Goal: Book appointment/travel/reservation

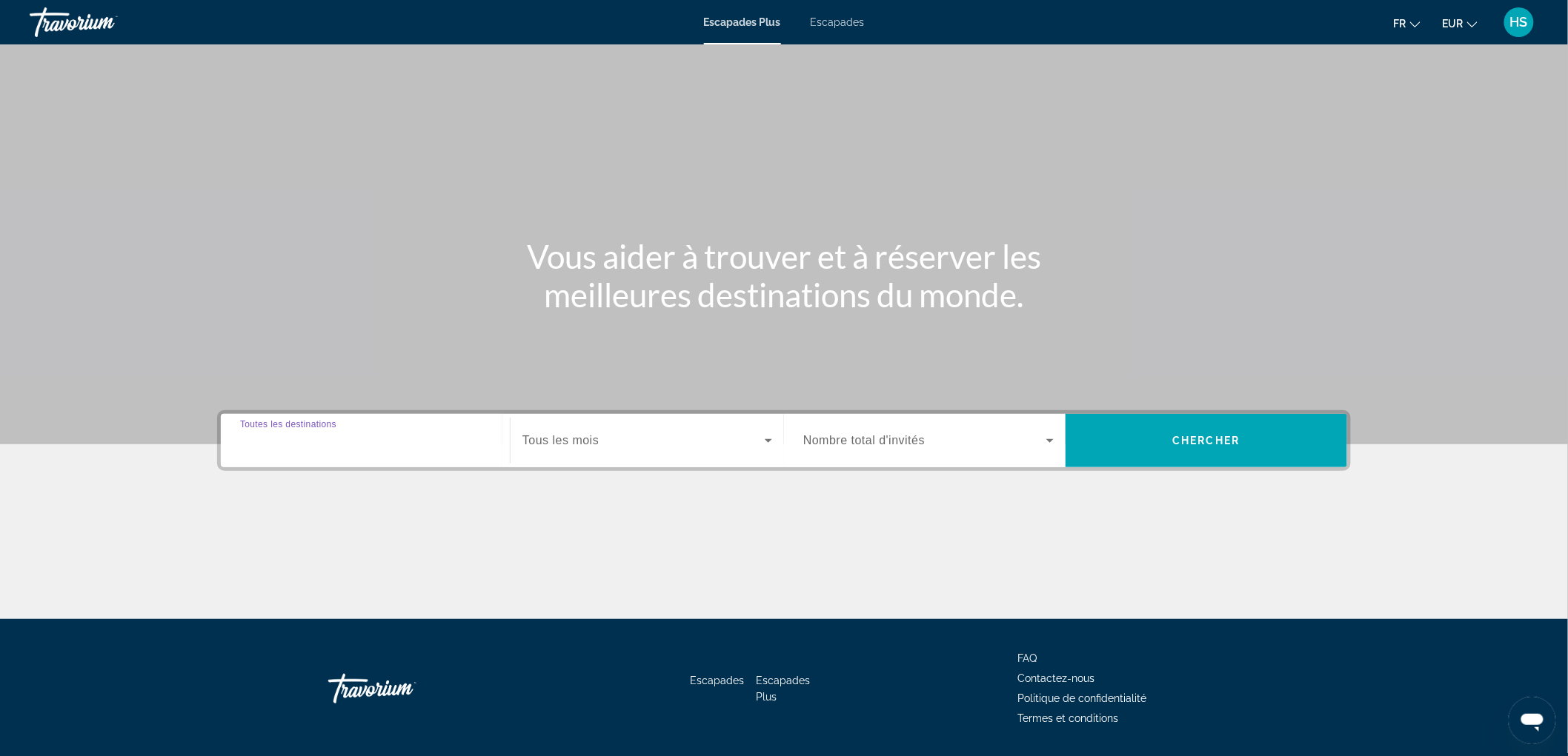
click at [470, 448] on input "Destination Toutes les destinations" at bounding box center [365, 441] width 251 height 18
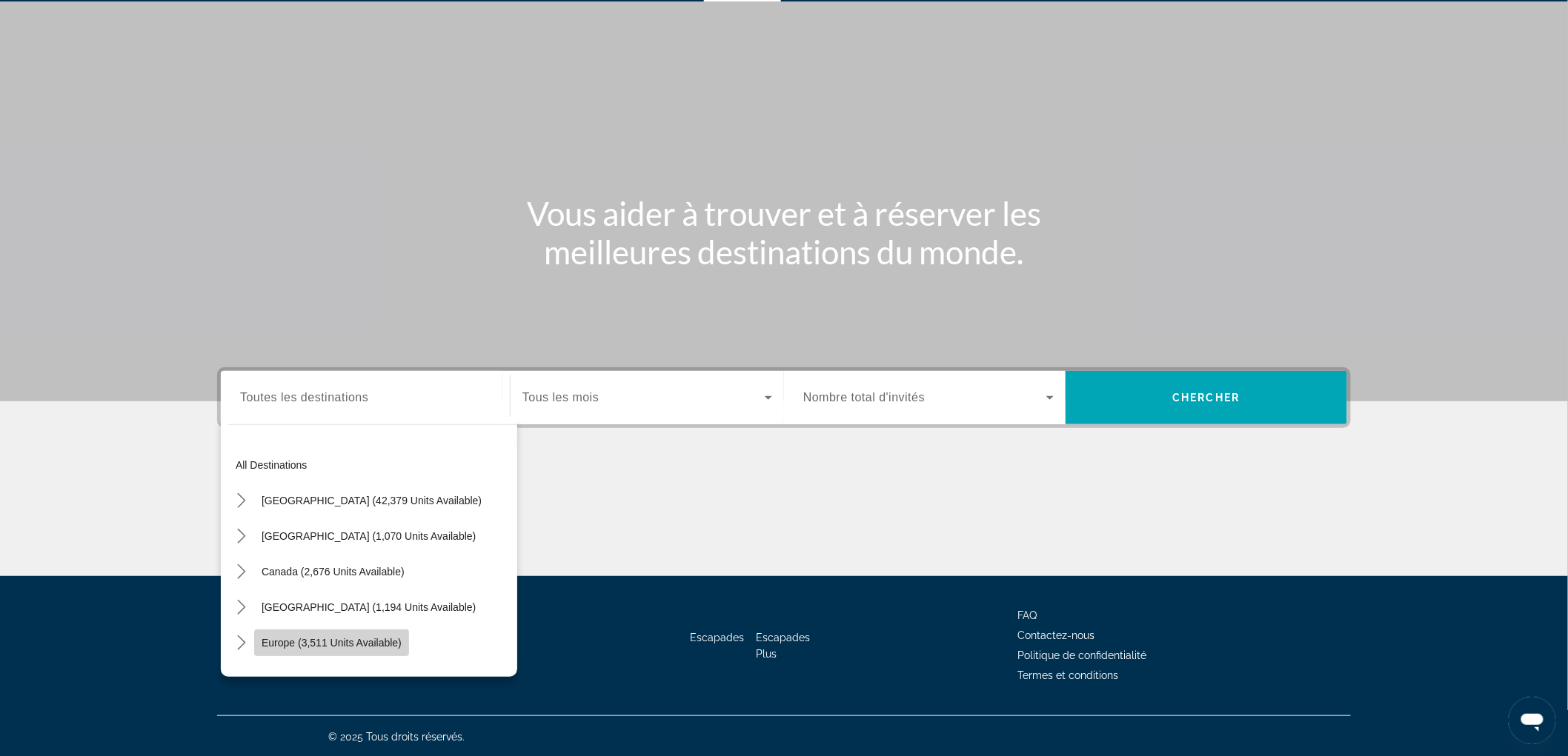
click at [298, 637] on span "Europe (3,511 units available)" at bounding box center [331, 642] width 140 height 12
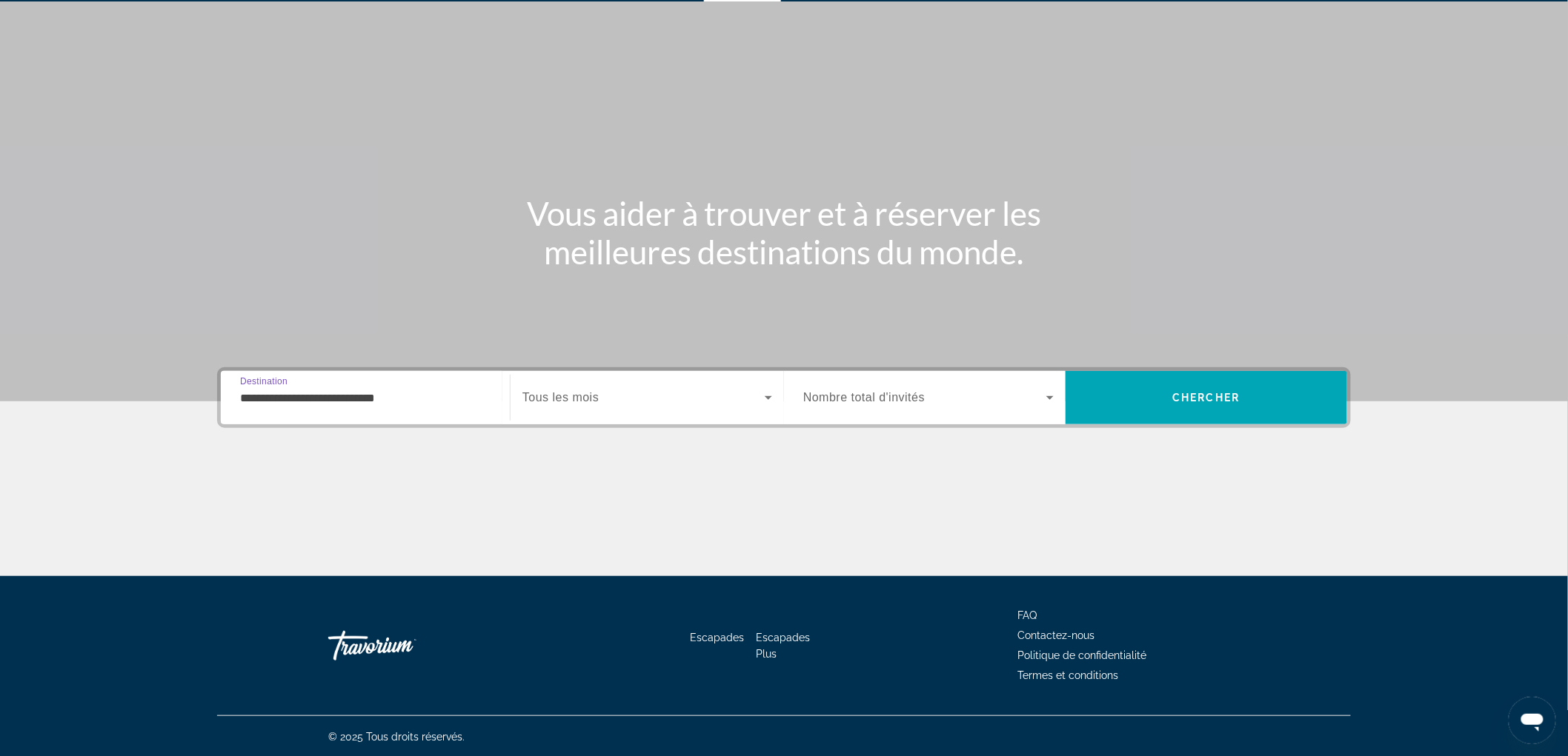
click at [360, 400] on input "**********" at bounding box center [365, 399] width 251 height 18
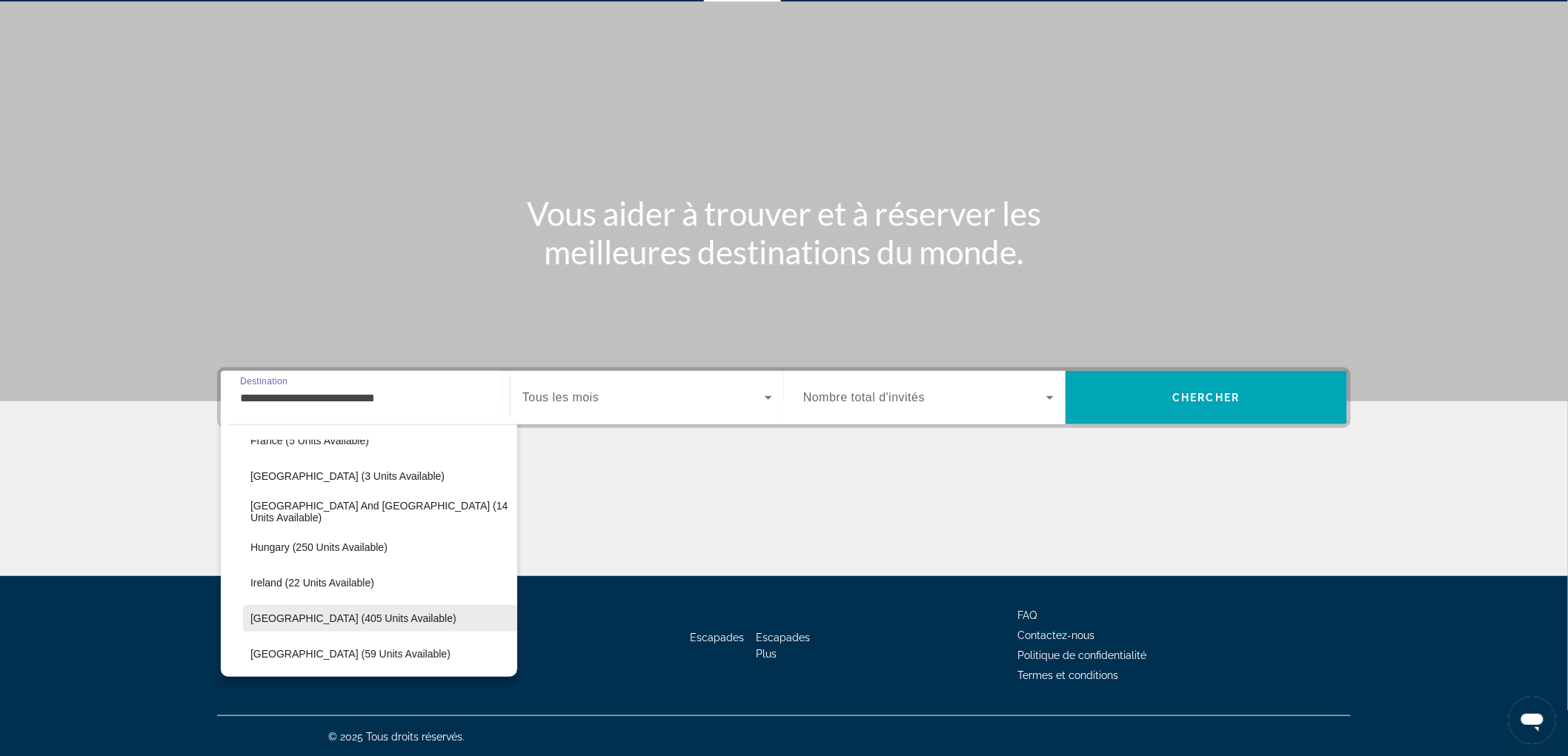
scroll to position [417, 0]
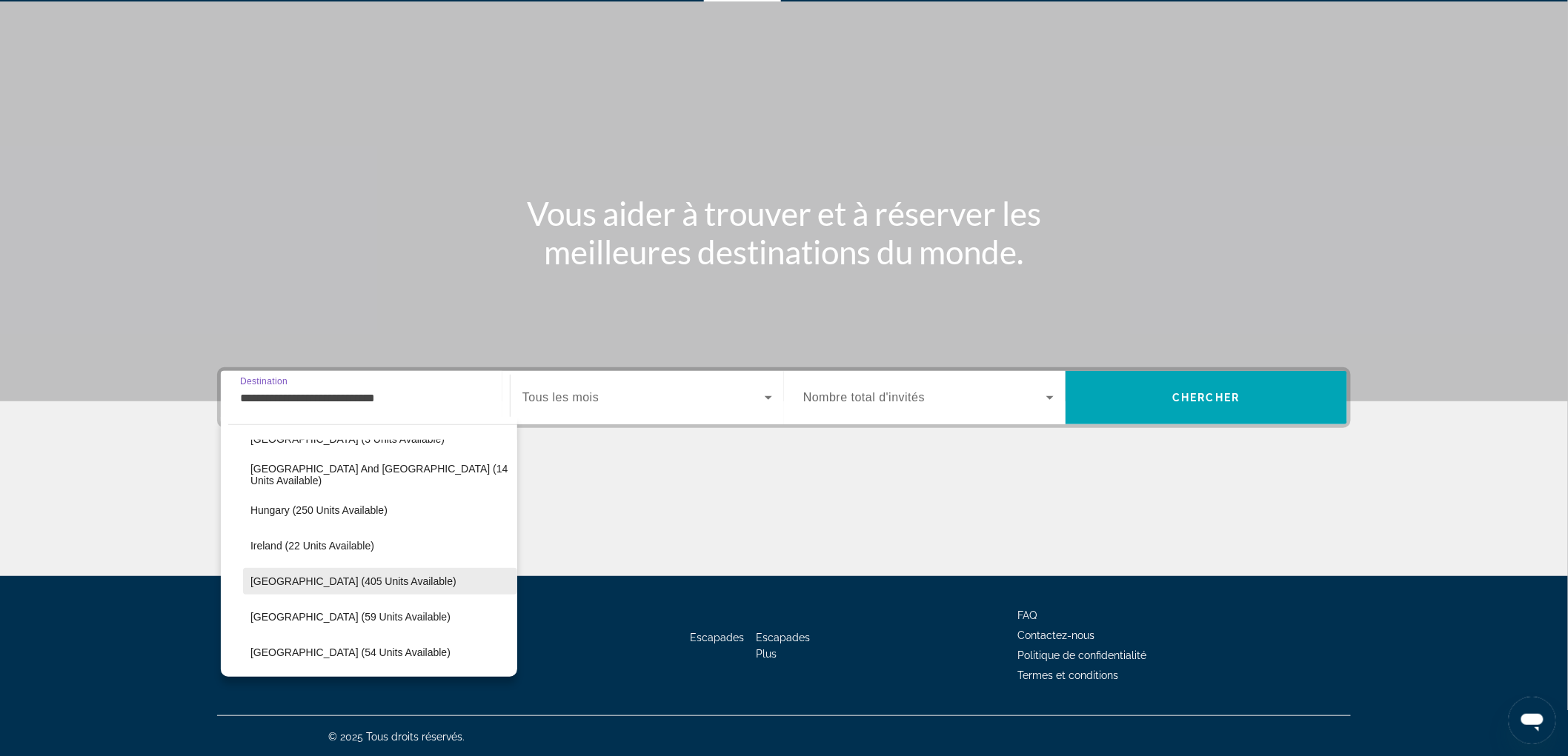
click at [305, 579] on span "[GEOGRAPHIC_DATA] (405 units available)" at bounding box center [354, 581] width 206 height 12
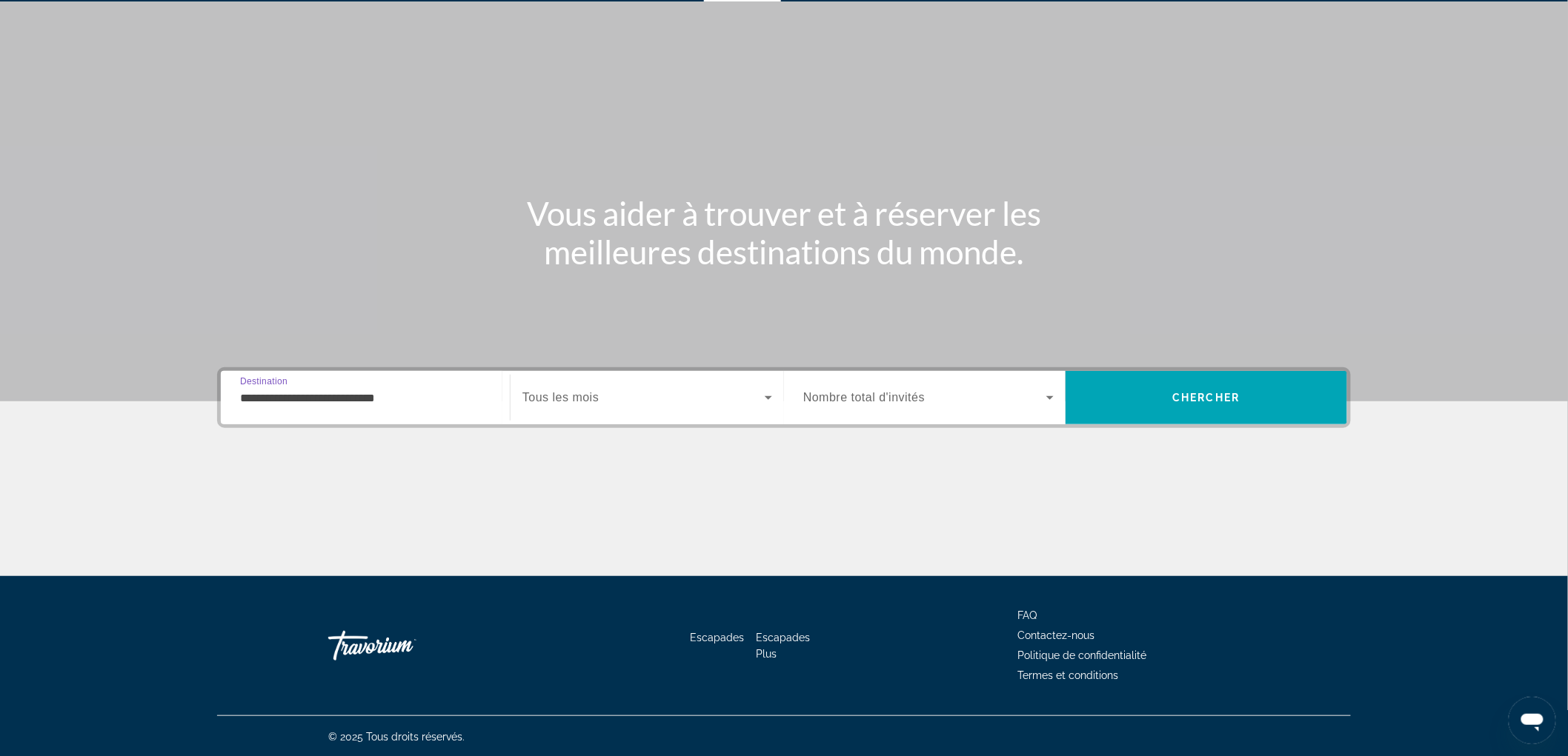
type input "**********"
click at [633, 399] on span "Widget de recherche" at bounding box center [643, 398] width 242 height 18
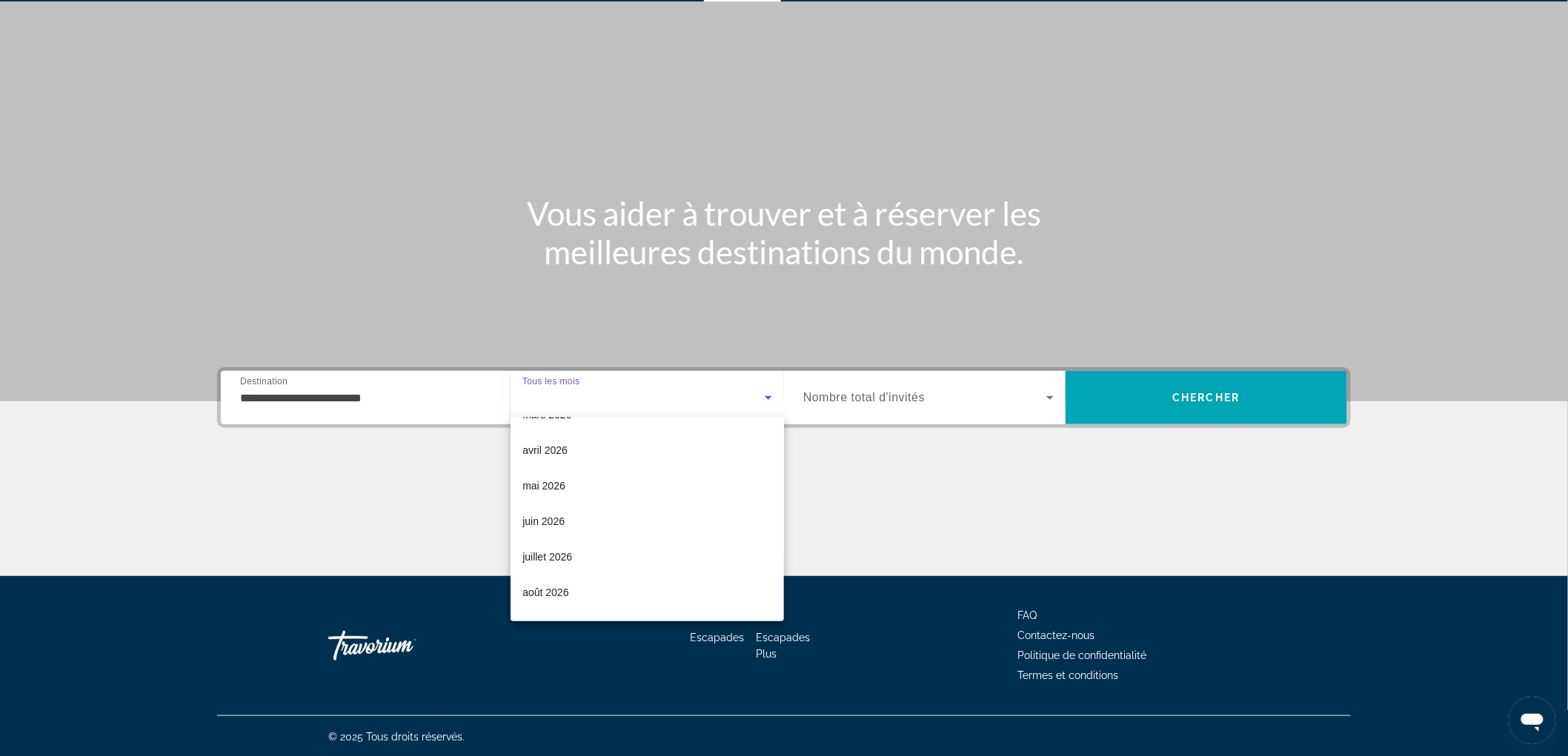
scroll to position [247, 0]
click at [606, 515] on mat-option "juin 2026" at bounding box center [647, 515] width 273 height 35
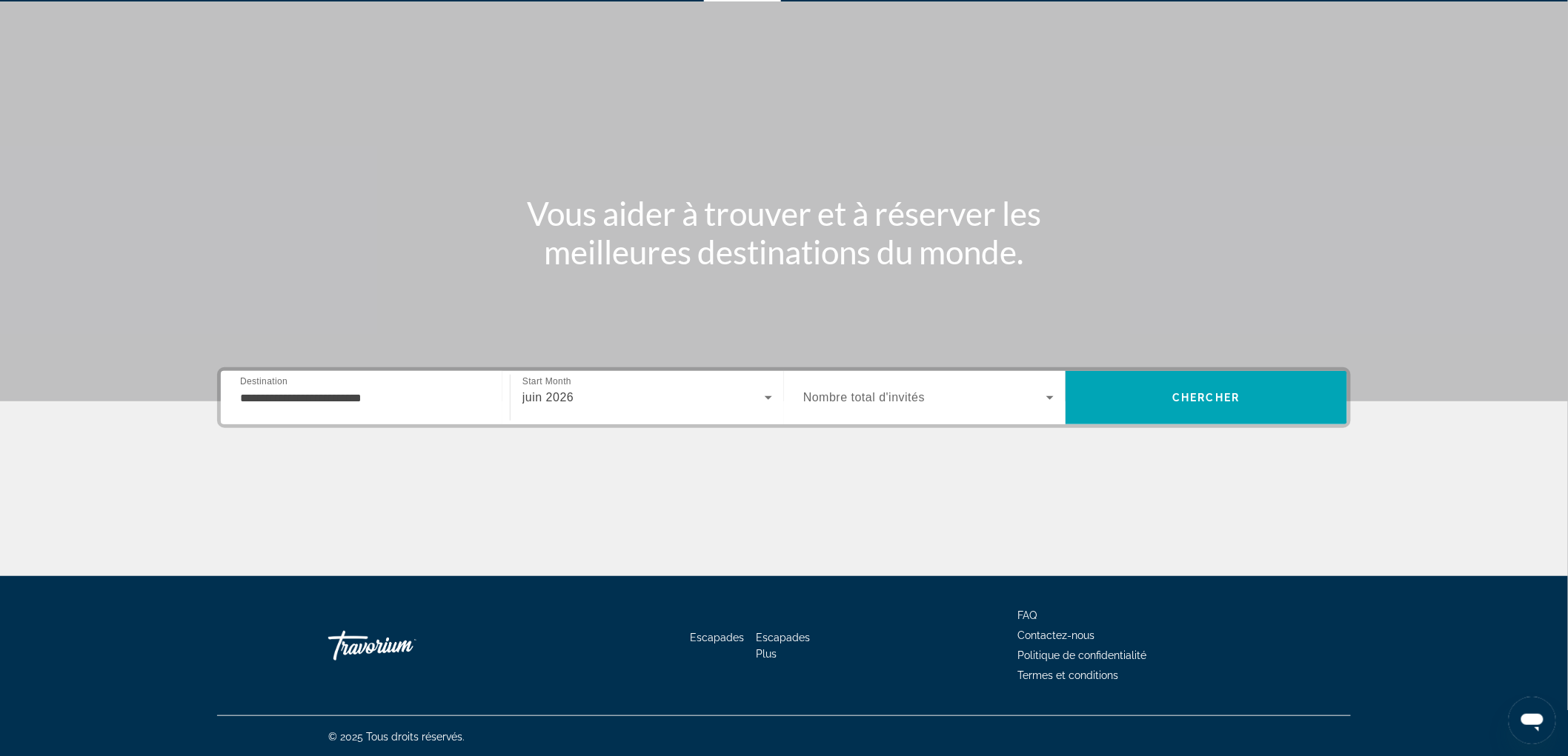
click at [867, 405] on div "Widget de recherche" at bounding box center [928, 398] width 251 height 42
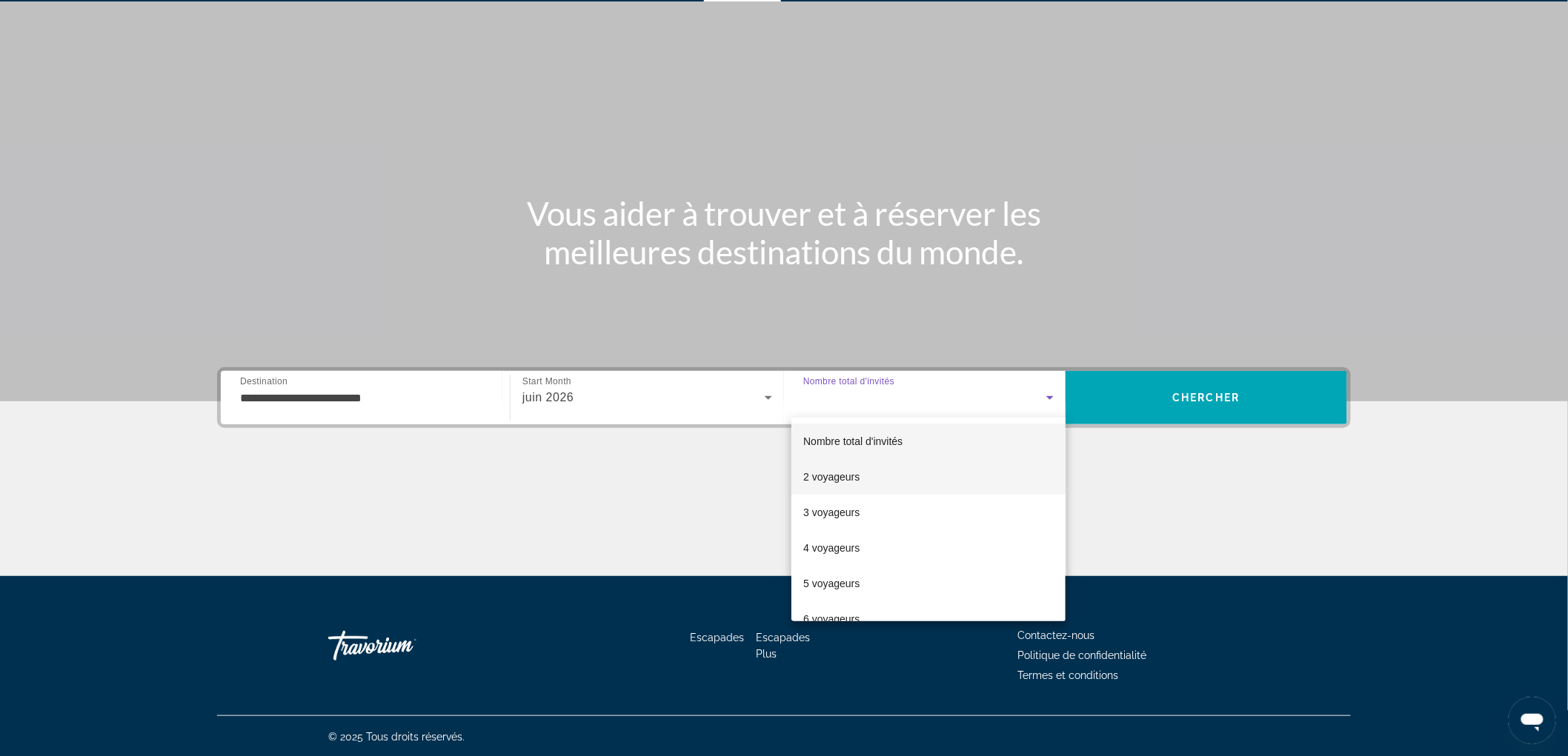
click at [860, 486] on mat-option "2 voyageurs" at bounding box center [928, 477] width 274 height 35
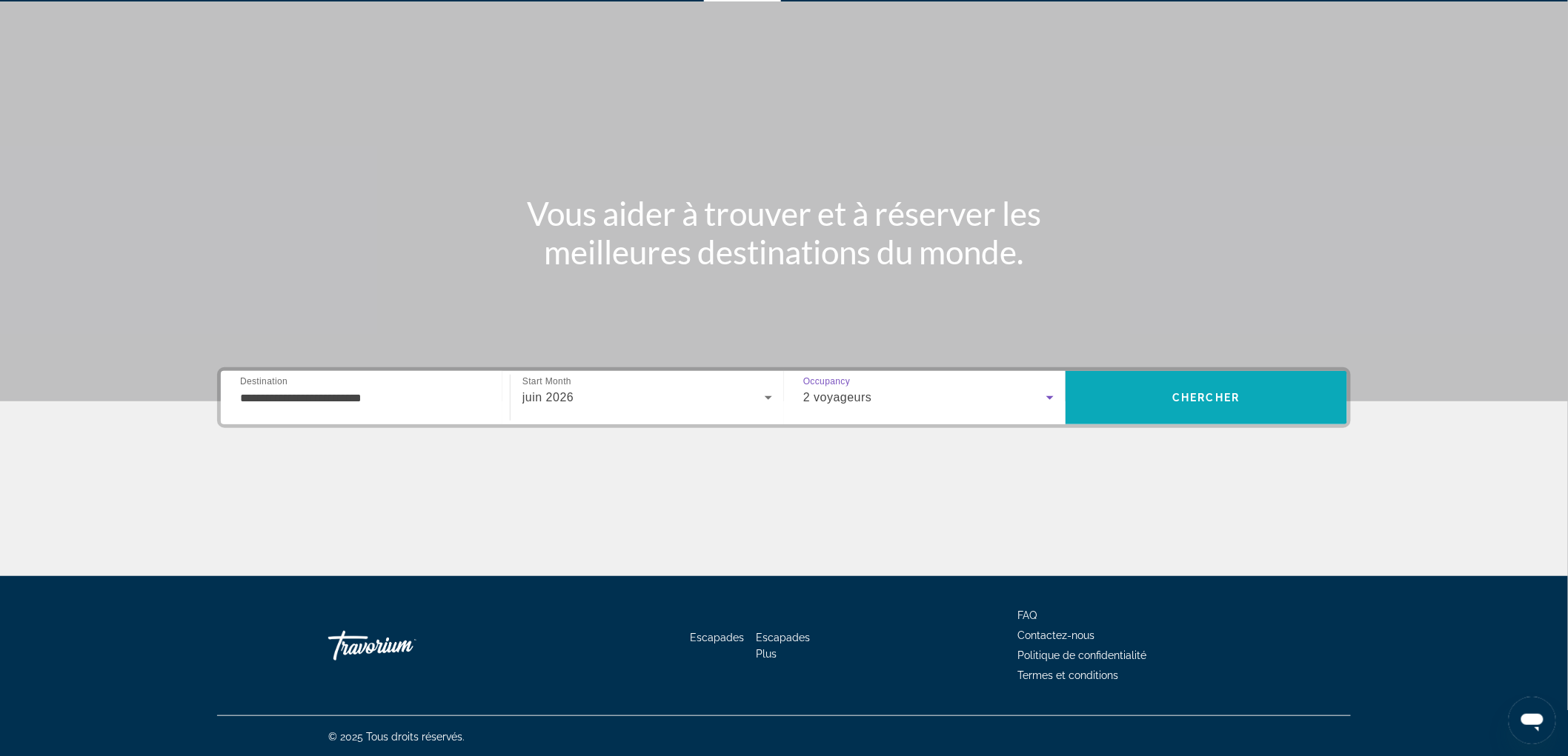
click at [1135, 406] on span "Recherche" at bounding box center [1206, 397] width 281 height 35
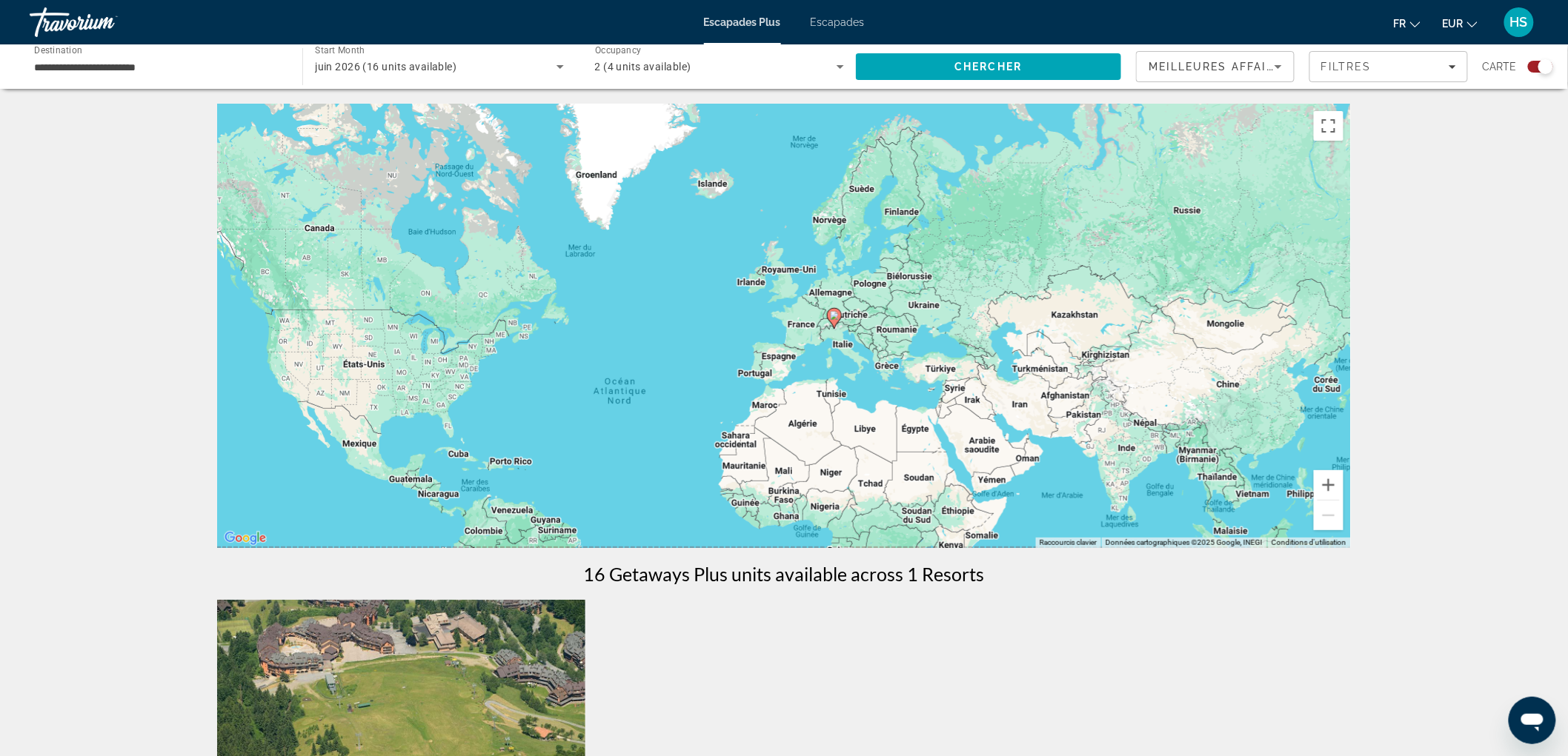
drag, startPoint x: 1002, startPoint y: 311, endPoint x: 878, endPoint y: 401, distance: 153.2
click at [878, 401] on div "Pour activer le glissement avec le clavier, appuyez sur Alt+Entrée. Une fois ce…" at bounding box center [784, 326] width 1134 height 444
click at [871, 26] on div "Escapades Plus Escapades fr English Español Français Italiano Português русский…" at bounding box center [784, 22] width 1568 height 39
click at [854, 23] on font "Escapades" at bounding box center [838, 22] width 54 height 12
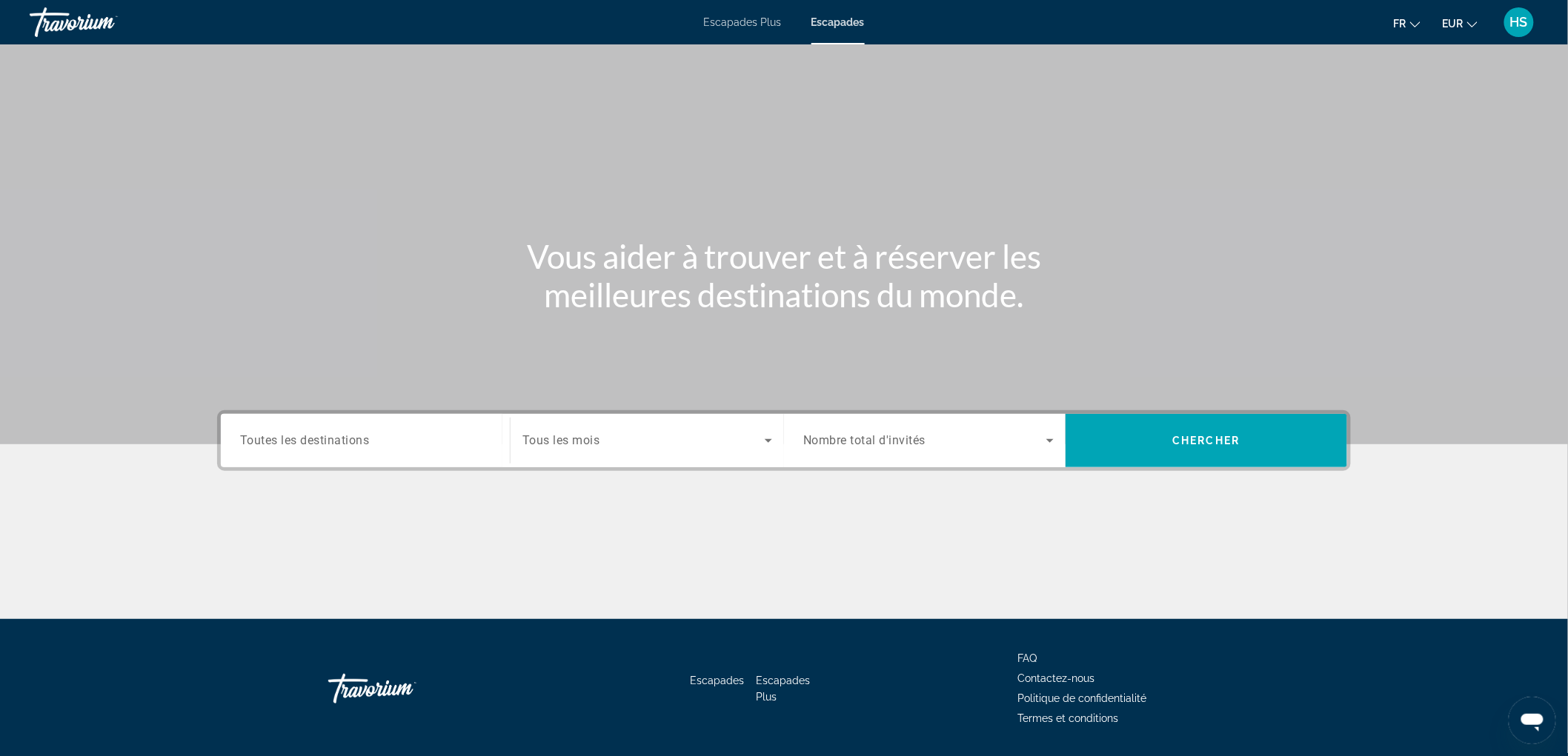
click at [300, 439] on span "Toutes les destinations" at bounding box center [304, 440] width 129 height 14
click at [300, 439] on input "Destination Toutes les destinations" at bounding box center [365, 441] width 251 height 18
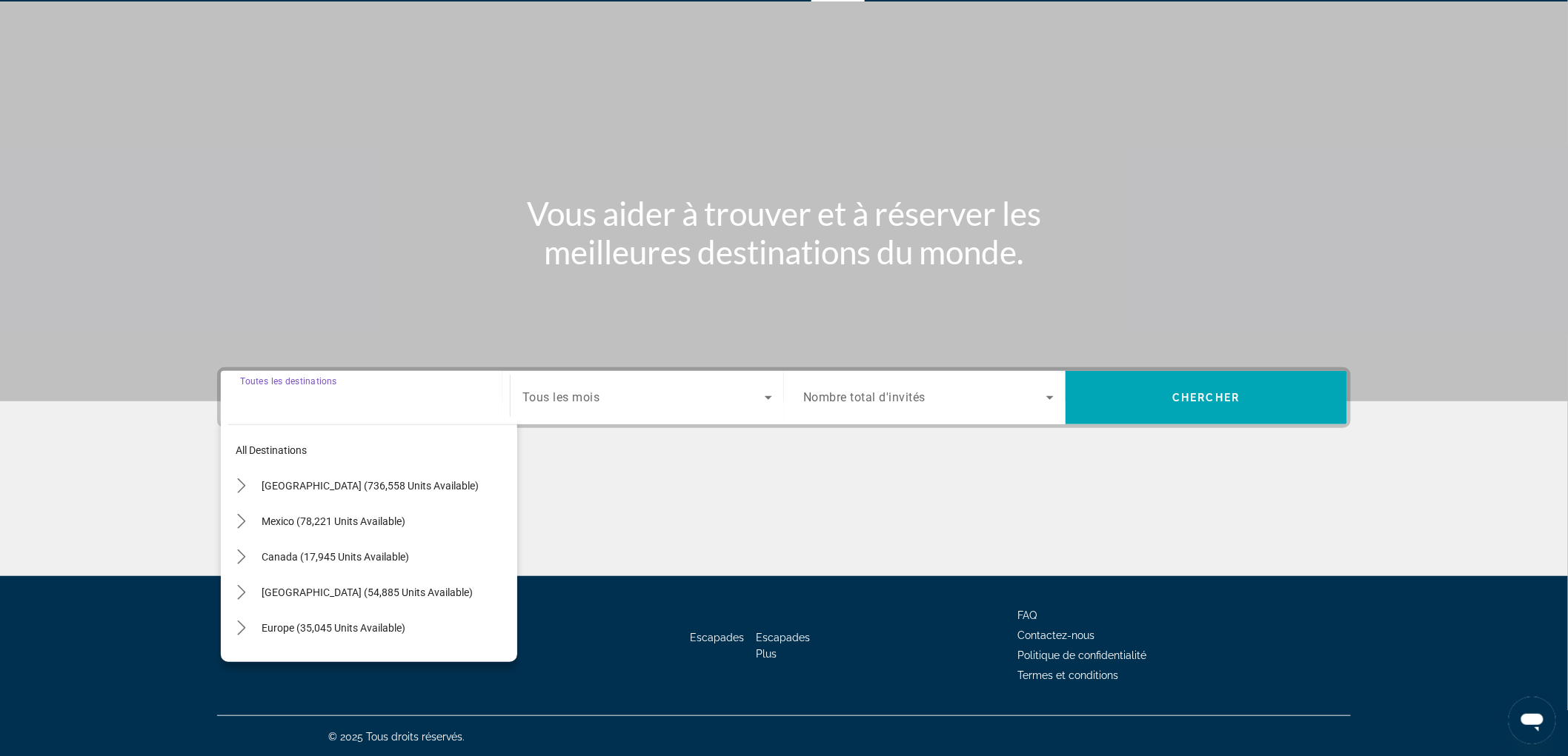
click at [287, 619] on button "Europe (35,045 units available)" at bounding box center [385, 628] width 263 height 26
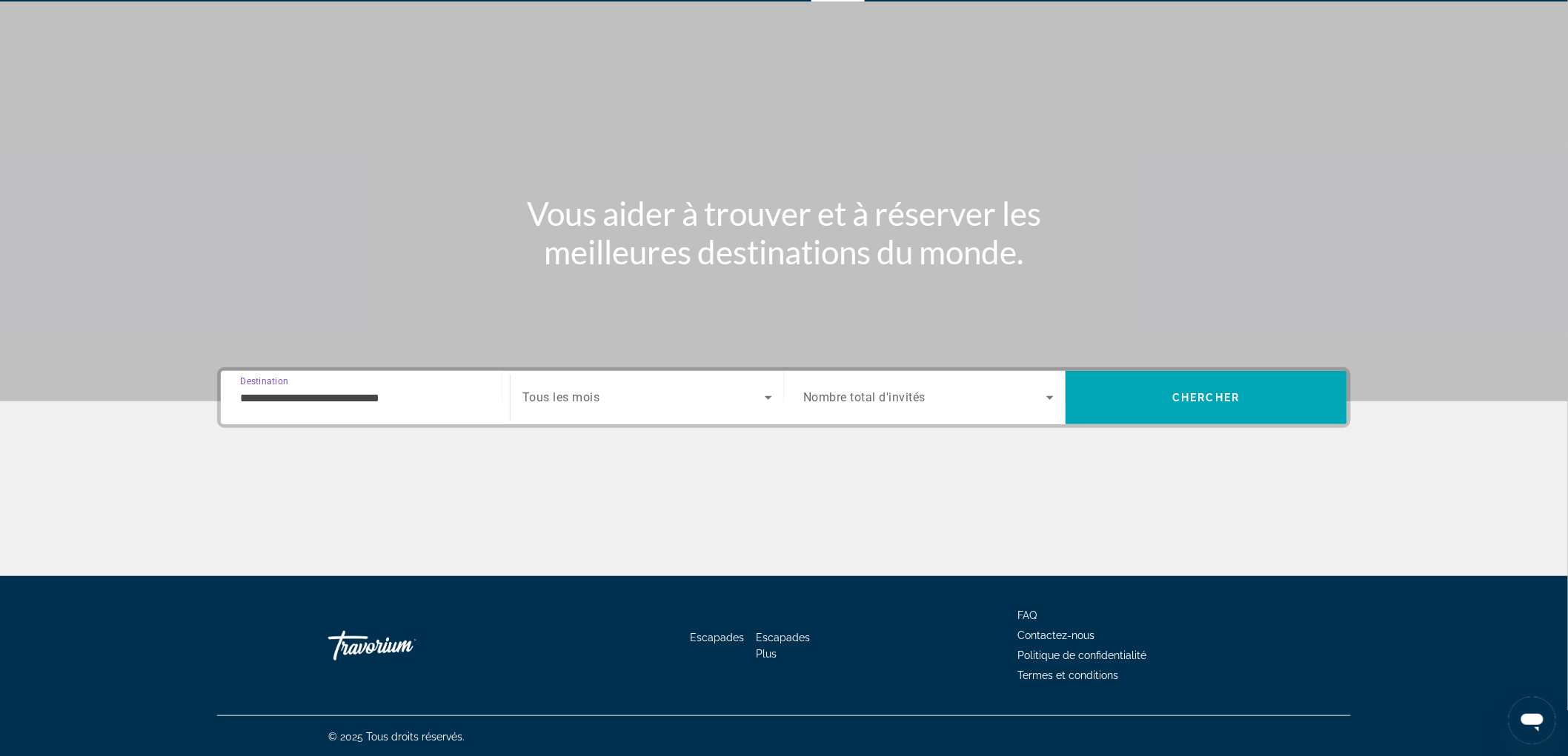
click at [324, 404] on input "**********" at bounding box center [365, 399] width 251 height 18
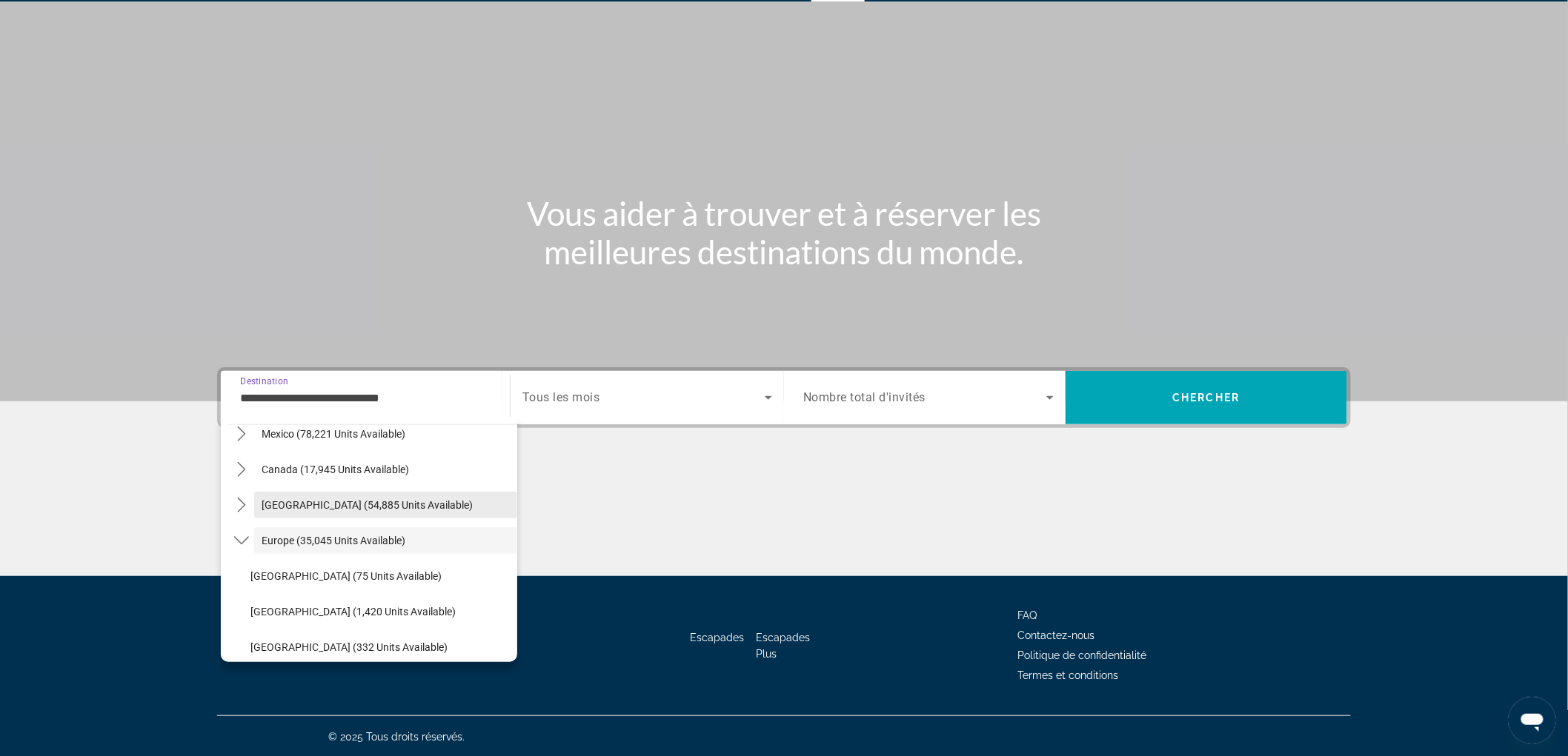
scroll to position [417, 0]
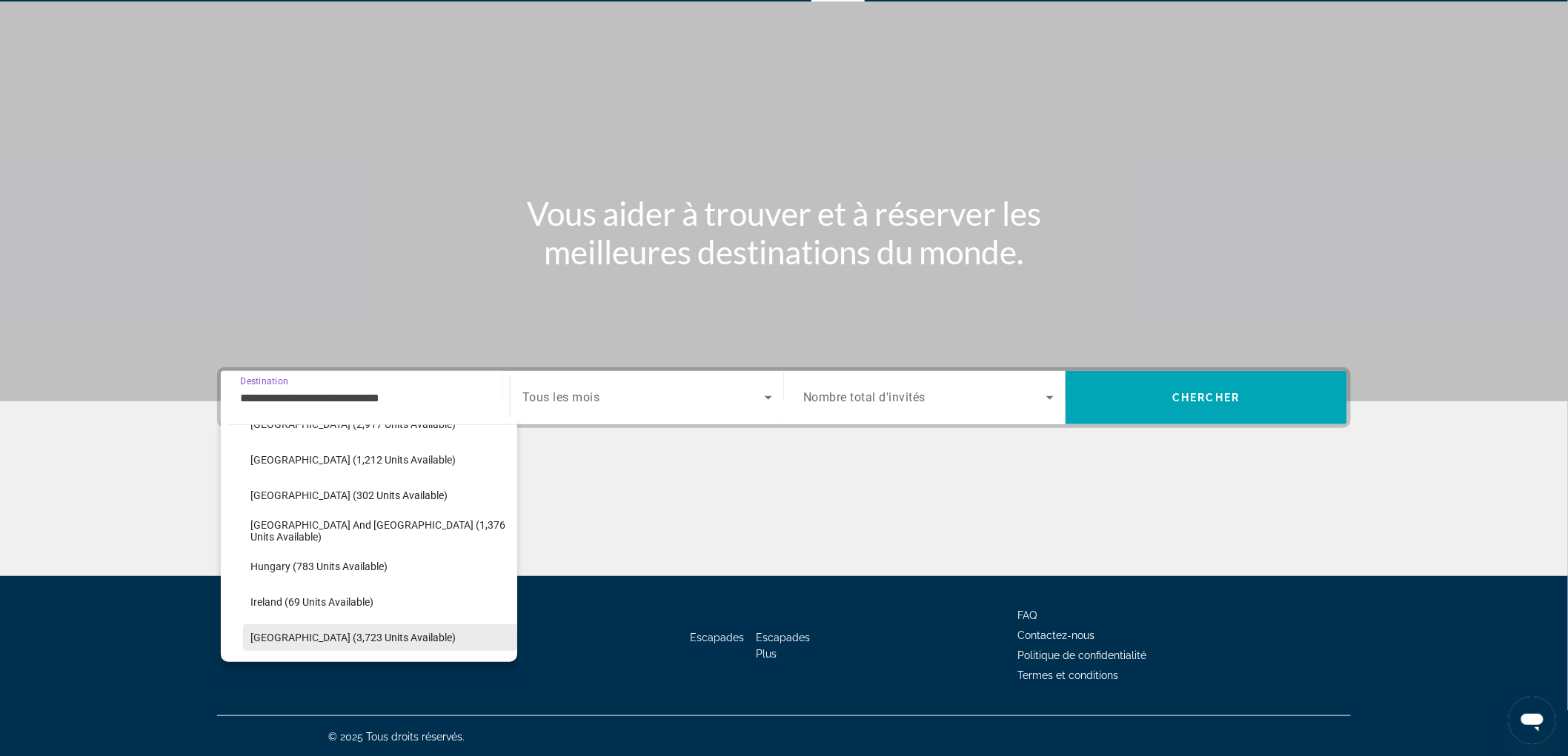
click at [319, 632] on span "[GEOGRAPHIC_DATA] (3,723 units available)" at bounding box center [353, 638] width 205 height 12
type input "**********"
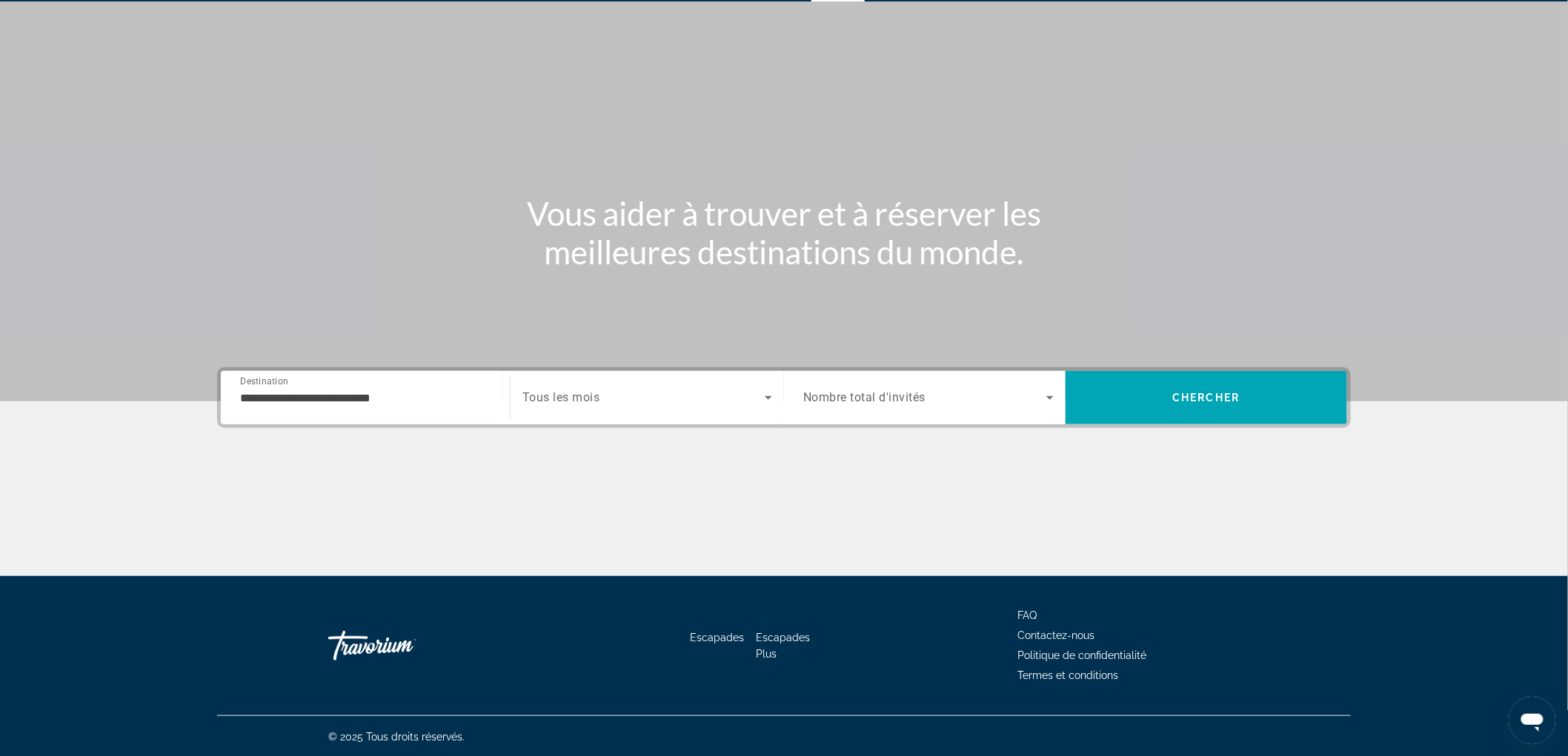
click at [653, 382] on div "Search widget" at bounding box center [647, 398] width 250 height 42
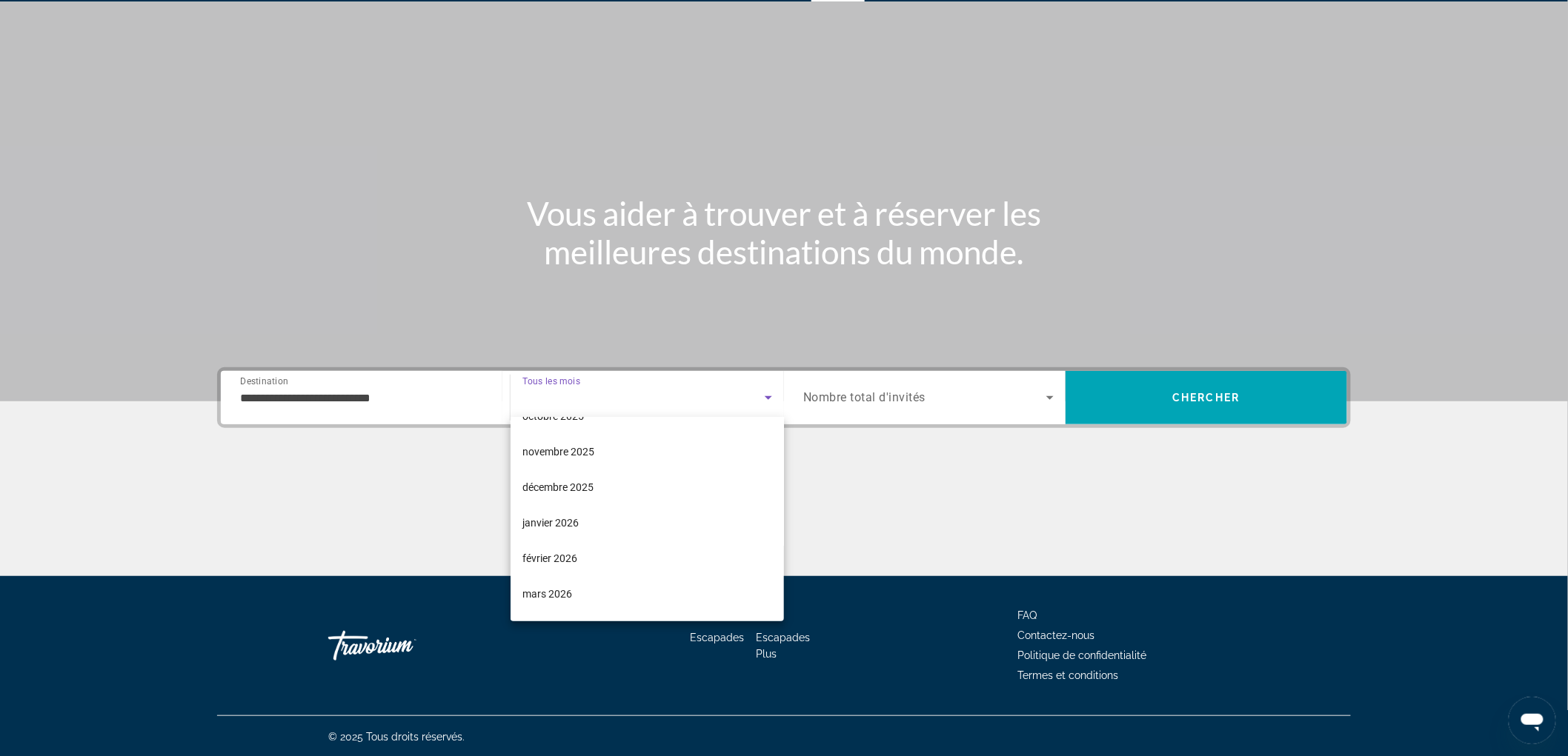
scroll to position [165, 0]
click at [582, 595] on mat-option "juin 2026" at bounding box center [647, 596] width 273 height 35
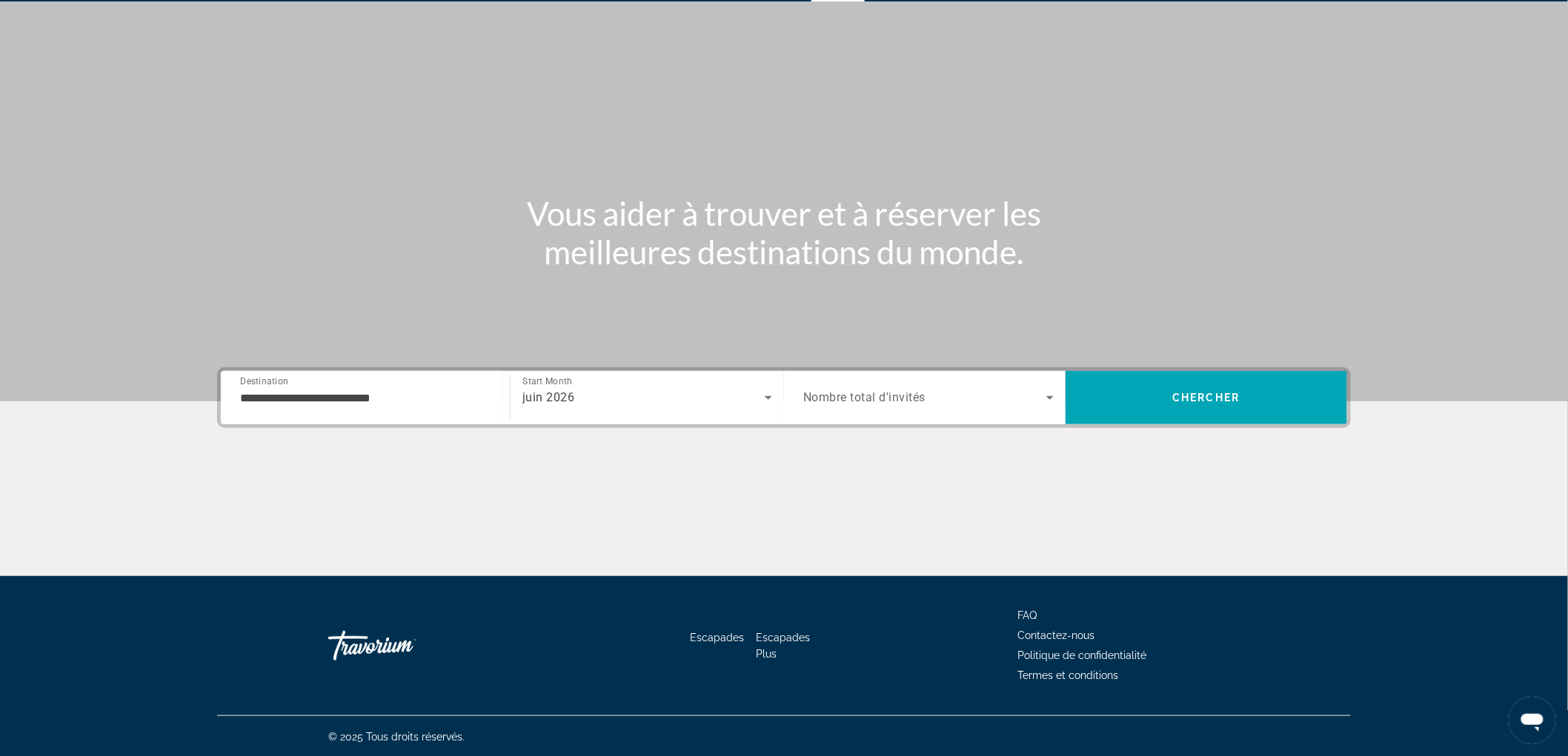
click at [919, 381] on div "Search widget" at bounding box center [928, 398] width 251 height 42
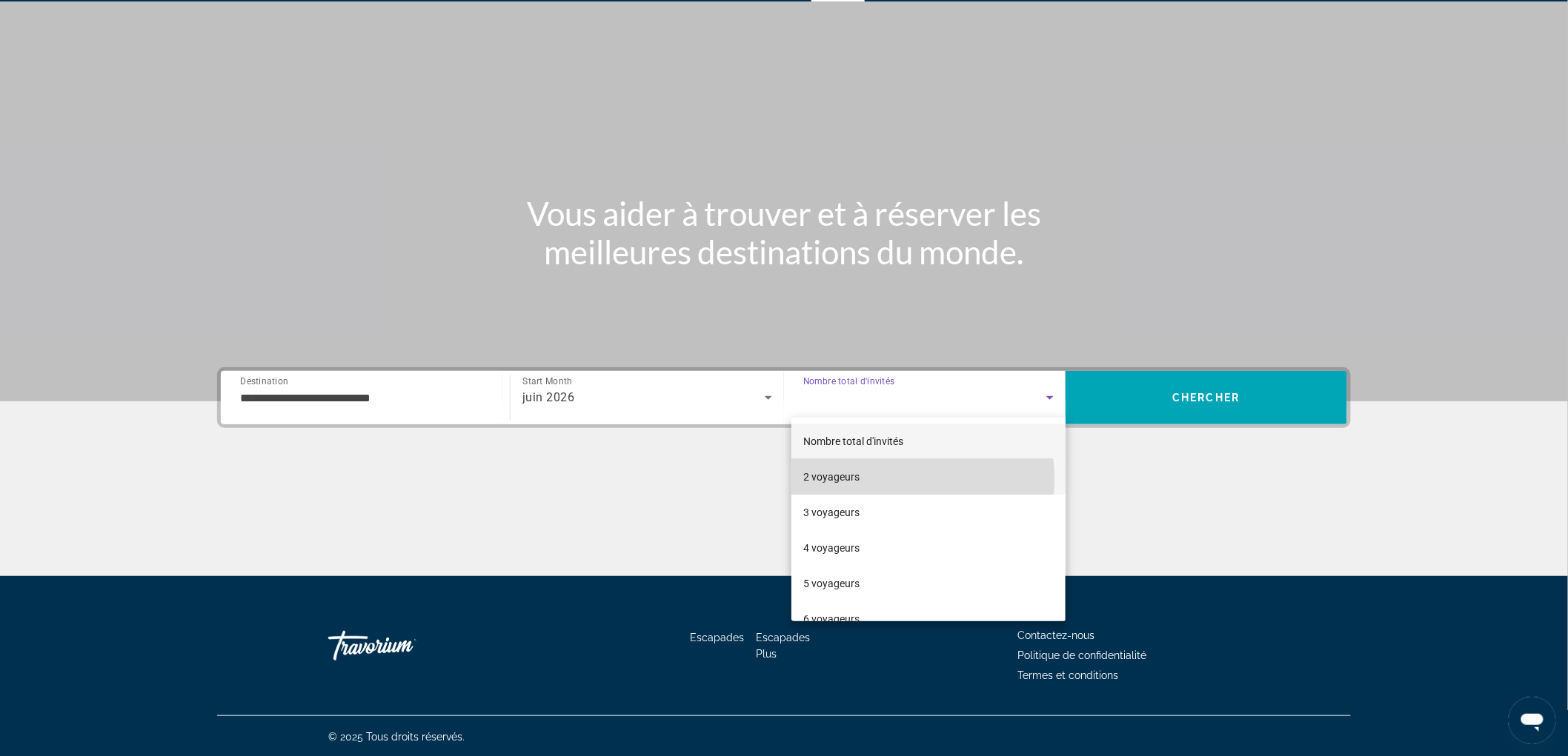
click at [886, 478] on mat-option "2 voyageurs" at bounding box center [928, 477] width 274 height 35
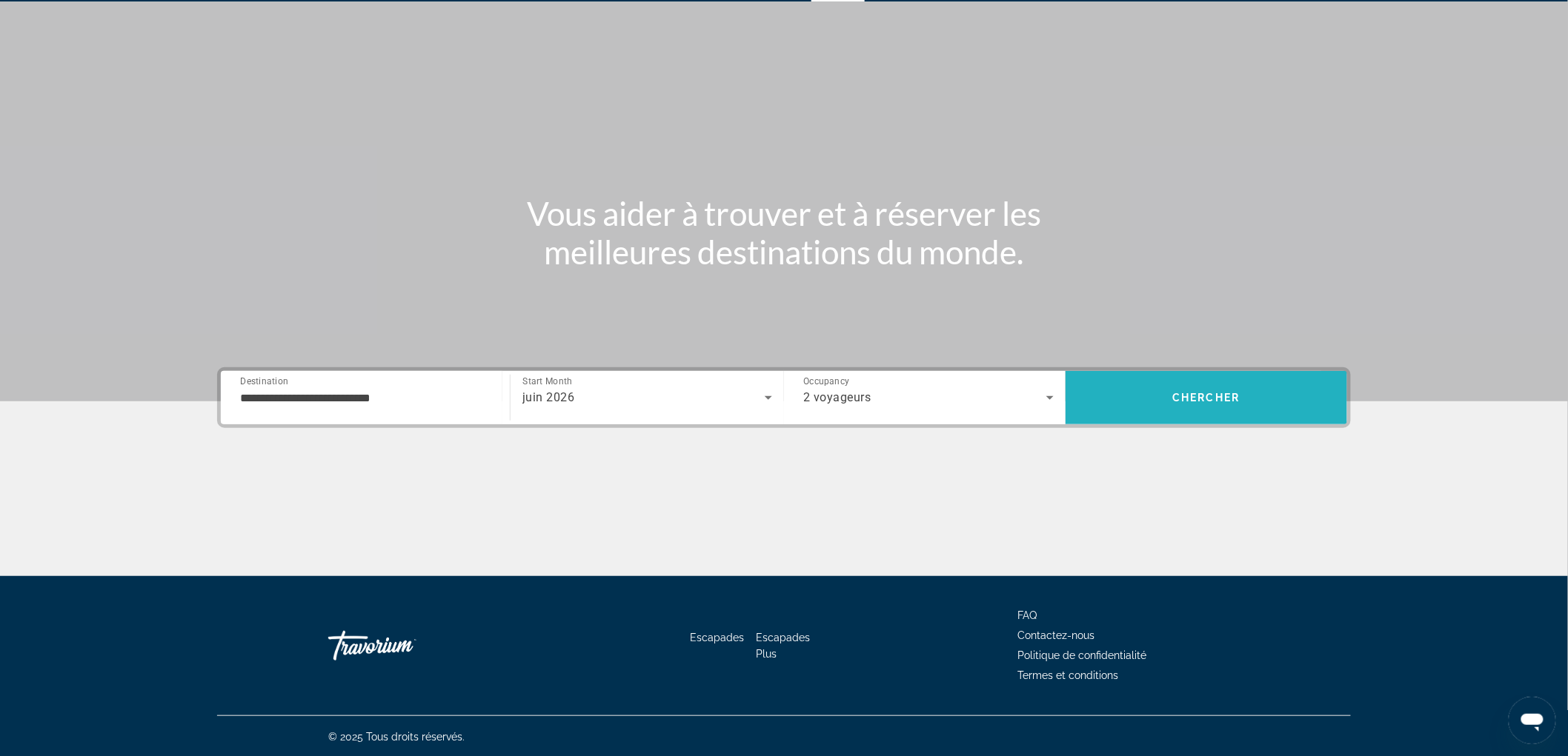
click at [1147, 397] on span "Search" at bounding box center [1206, 397] width 281 height 35
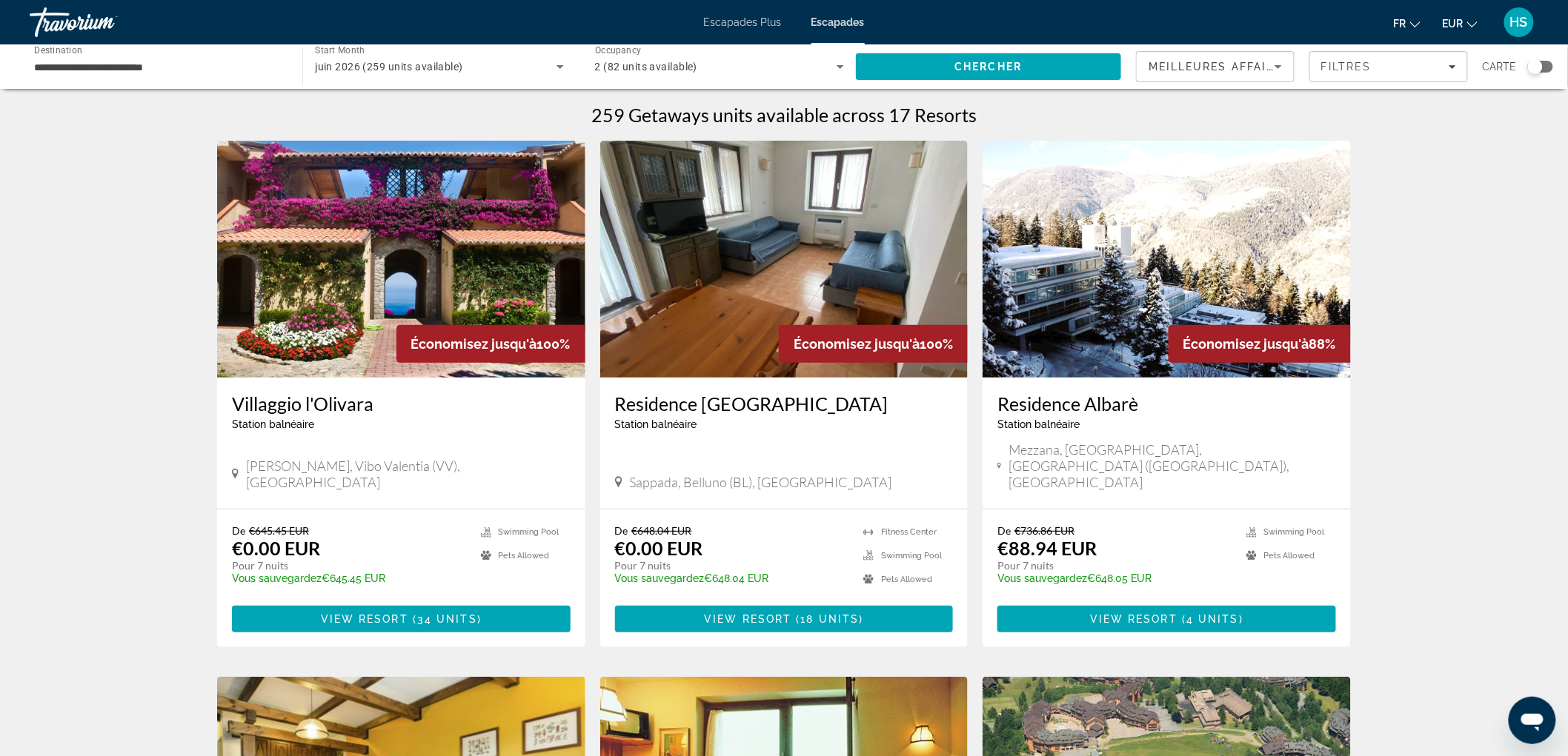
click at [1532, 64] on div "Search widget" at bounding box center [1535, 67] width 14 height 14
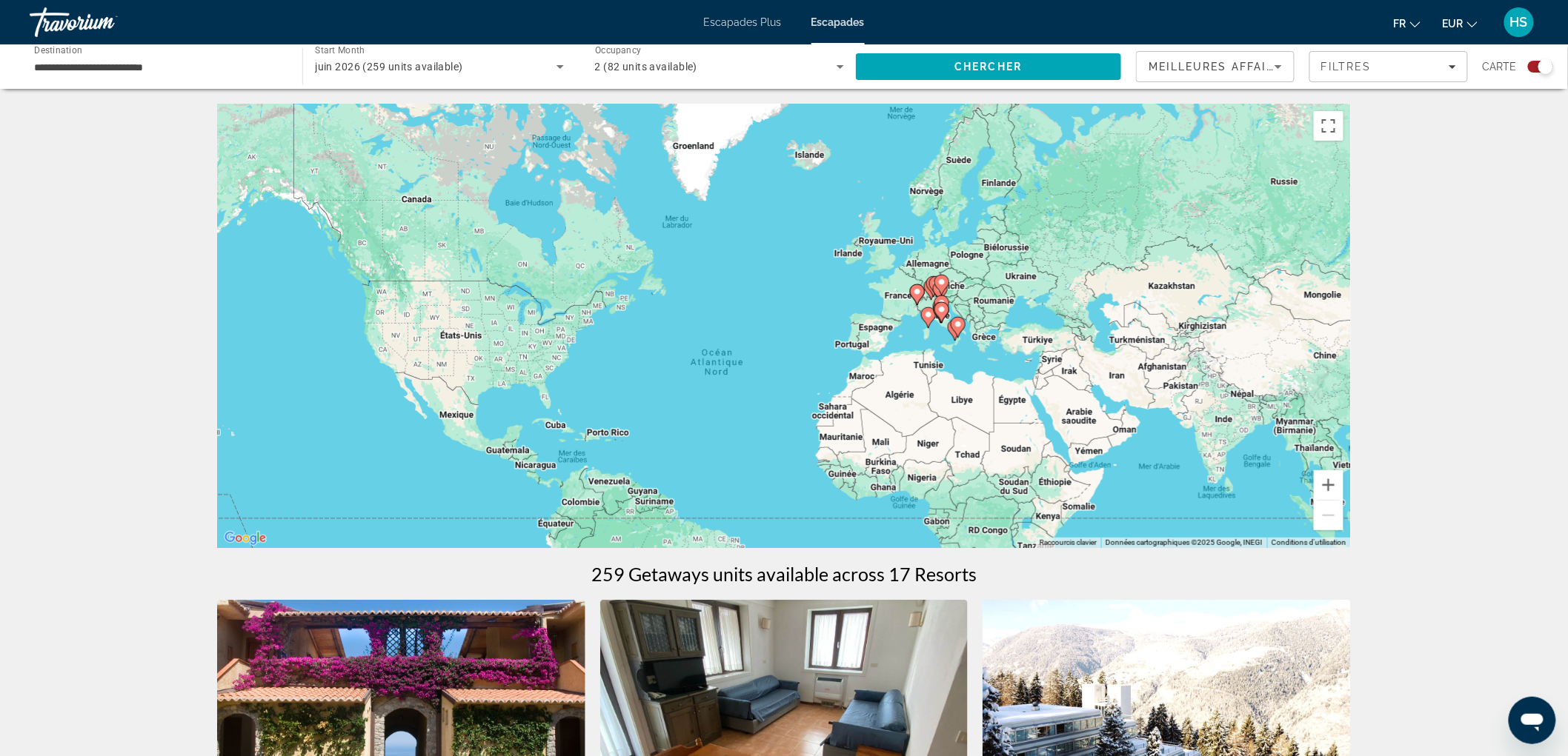
drag, startPoint x: 987, startPoint y: 295, endPoint x: 964, endPoint y: 359, distance: 68.0
click at [964, 359] on div "Pour activer le glissement avec le clavier, appuyez sur Alt+Entrée. Une fois ce…" at bounding box center [784, 326] width 1134 height 444
click at [1332, 483] on button "Zoom avant" at bounding box center [1328, 485] width 30 height 30
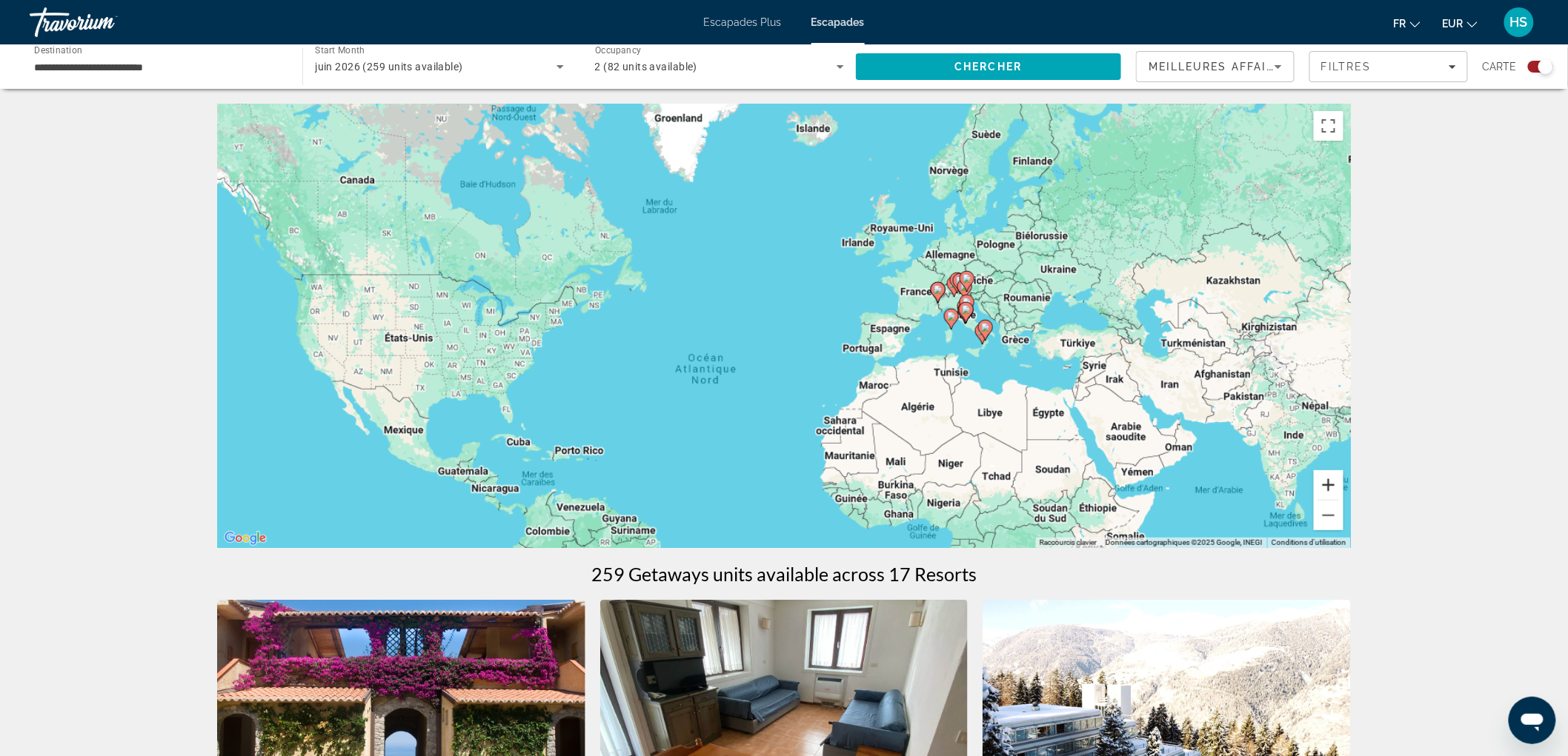
click at [1332, 483] on button "Zoom avant" at bounding box center [1328, 485] width 30 height 30
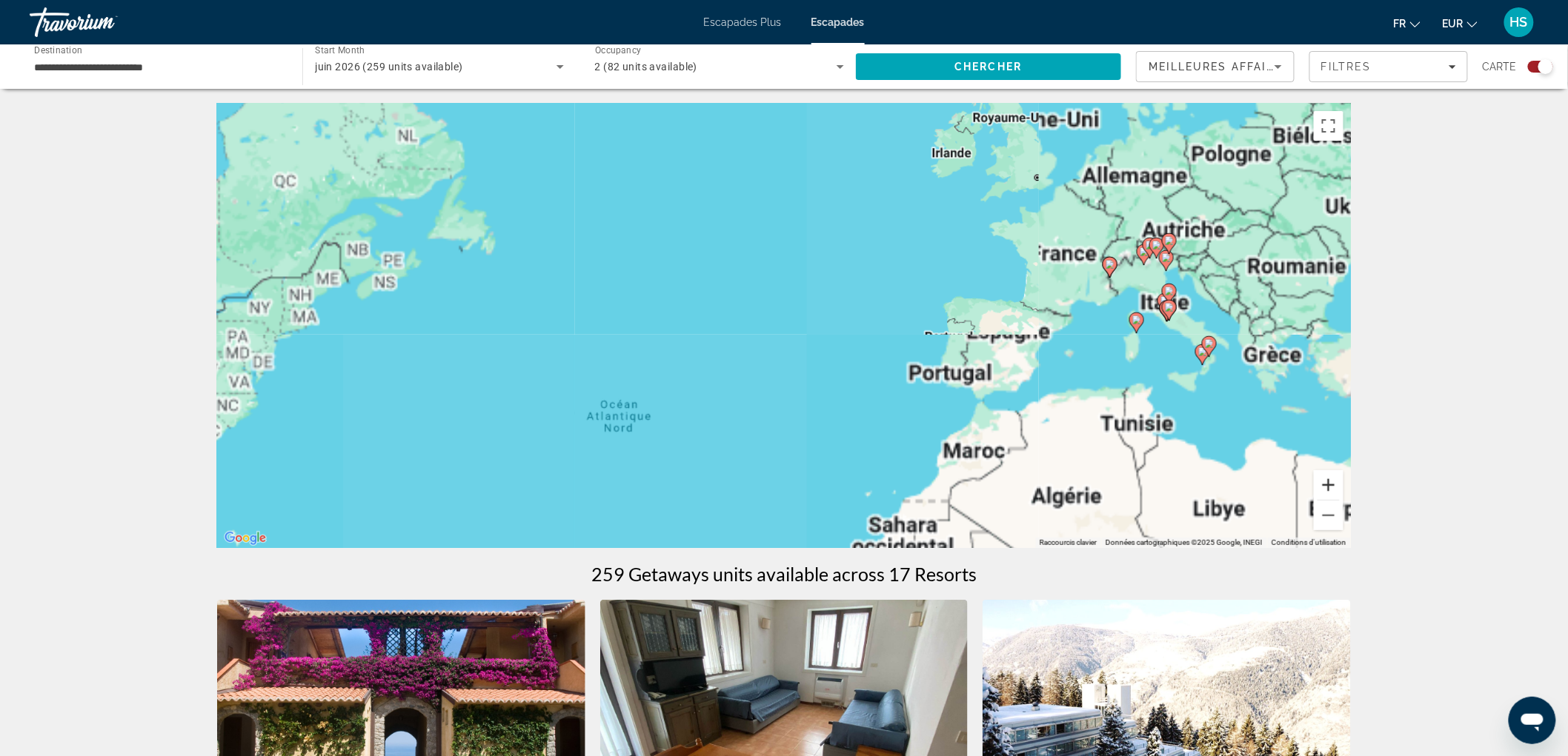
click at [1332, 483] on button "Zoom avant" at bounding box center [1328, 485] width 30 height 30
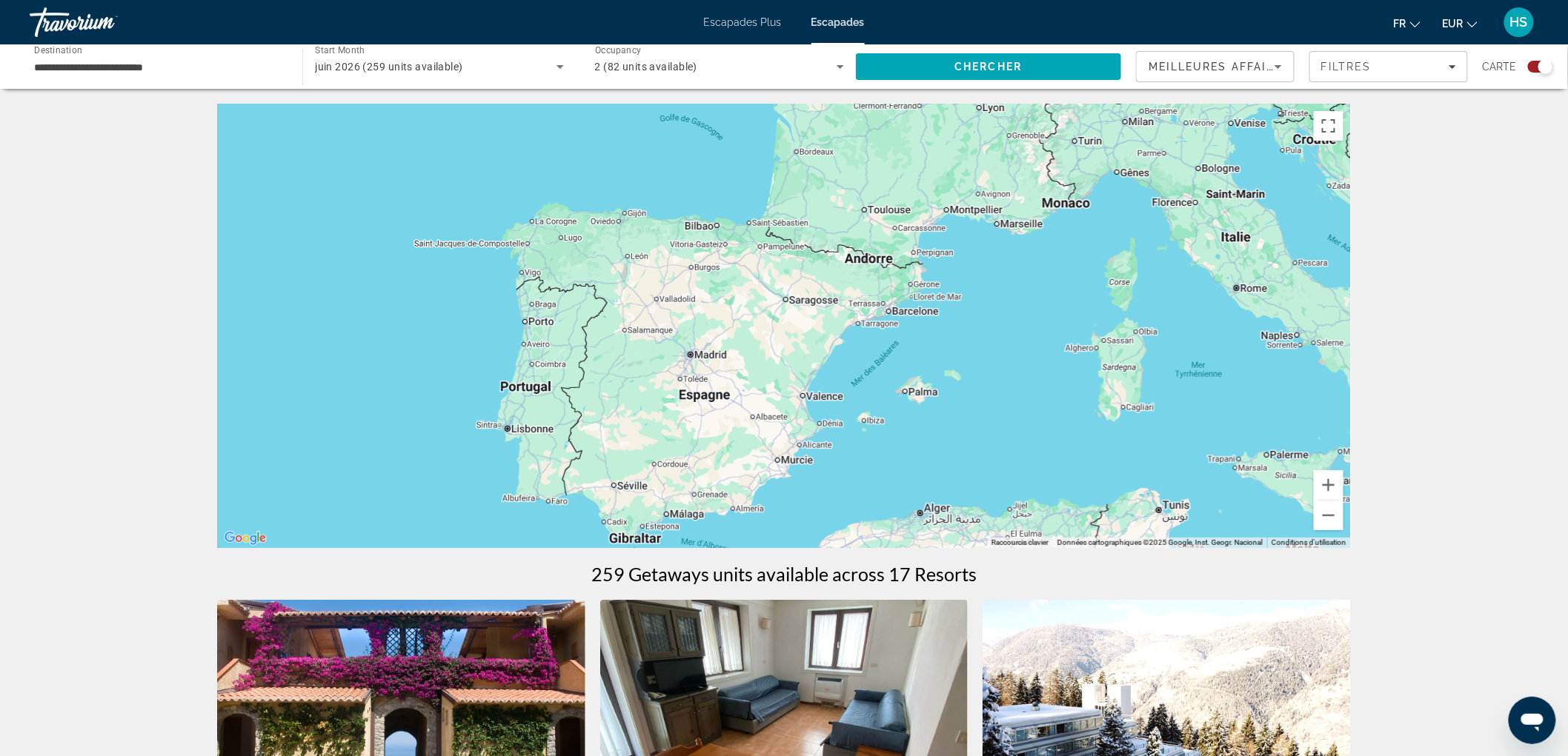
drag, startPoint x: 1227, startPoint y: 411, endPoint x: 452, endPoint y: 386, distance: 775.4
click at [452, 386] on div "Contenu principal" at bounding box center [784, 326] width 1134 height 444
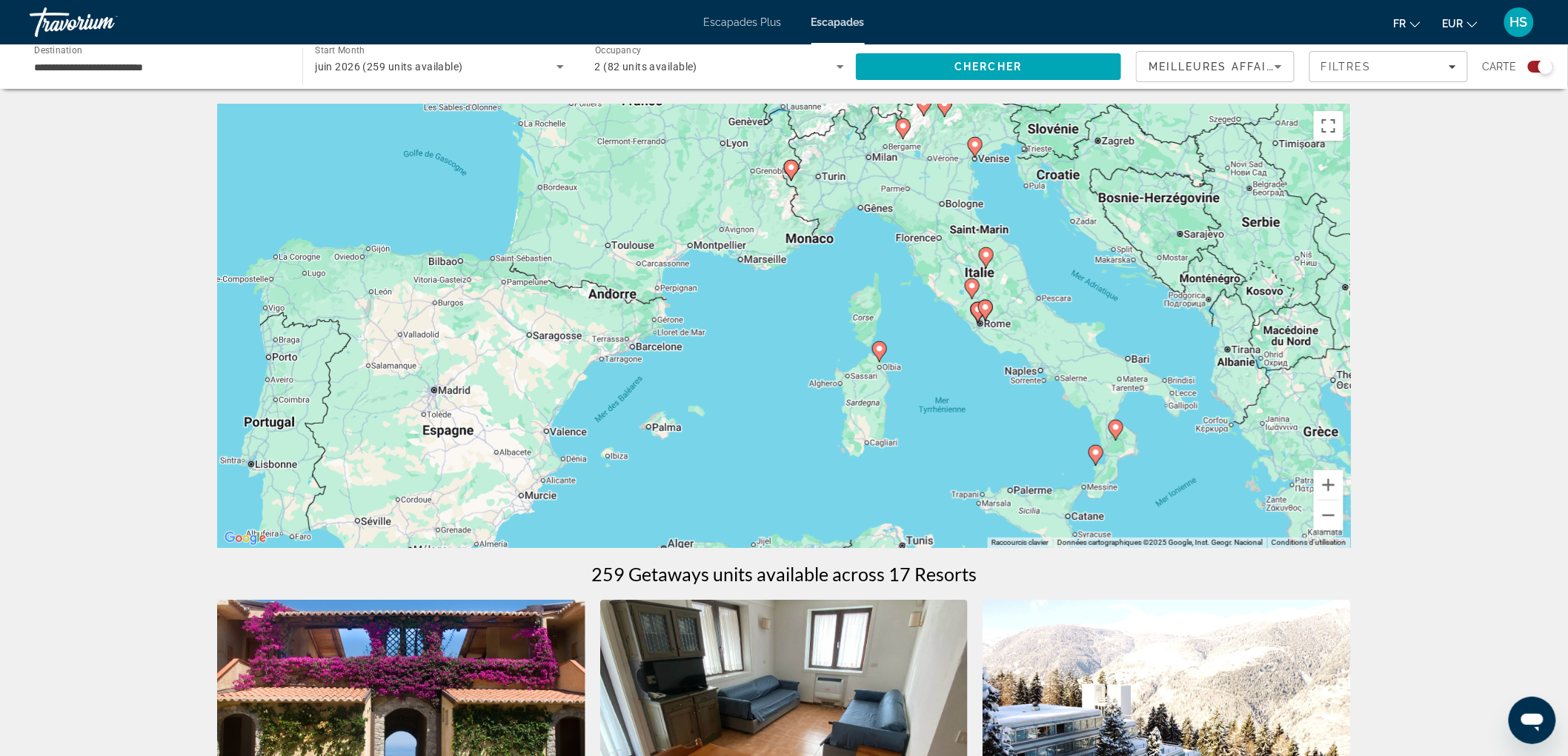
drag, startPoint x: 1022, startPoint y: 368, endPoint x: 845, endPoint y: 395, distance: 179.0
click at [821, 393] on div "Pour activer le glissement avec le clavier, appuyez sur Alt+Entrée. Une fois ce…" at bounding box center [784, 326] width 1134 height 444
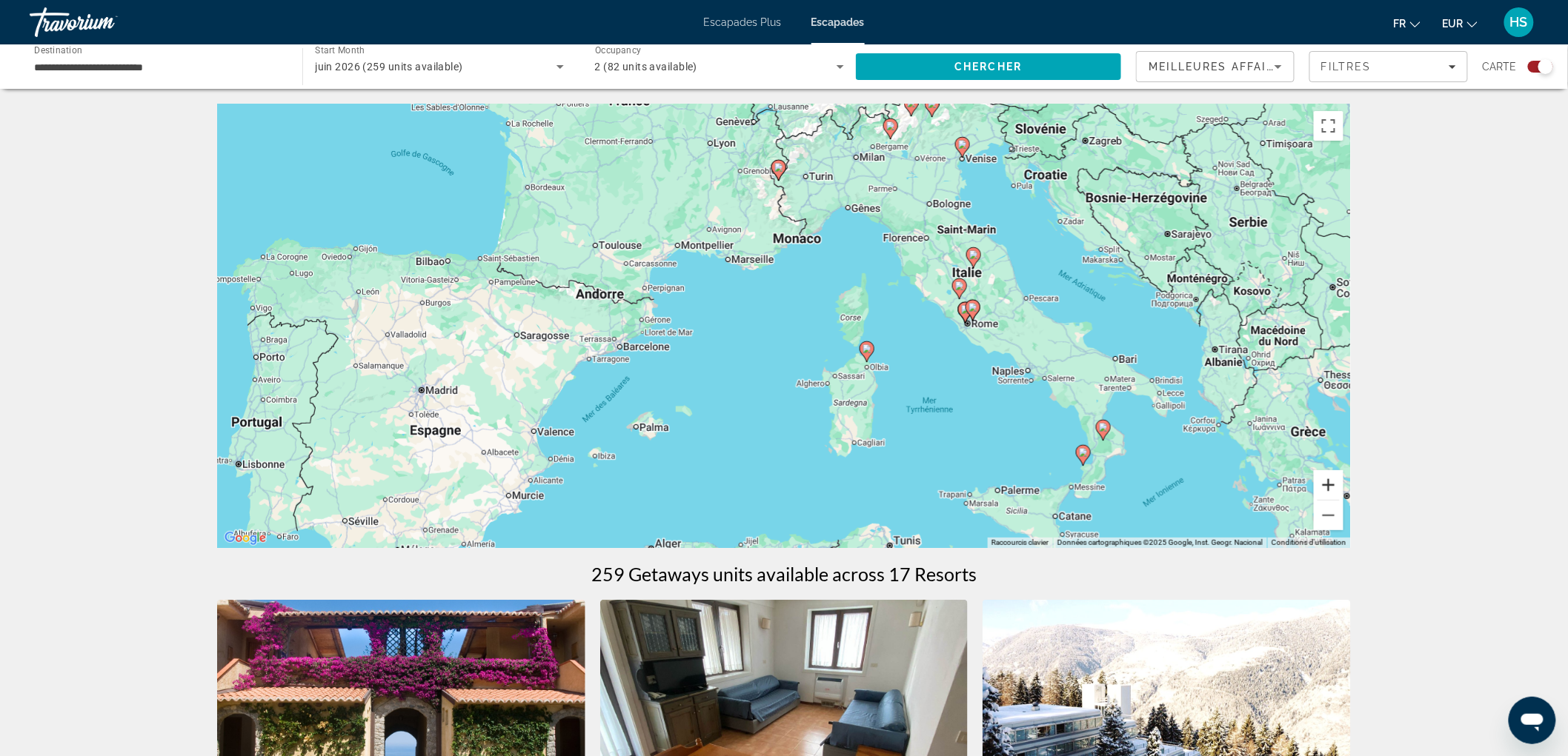
click at [1325, 485] on button "Zoom avant" at bounding box center [1328, 485] width 30 height 30
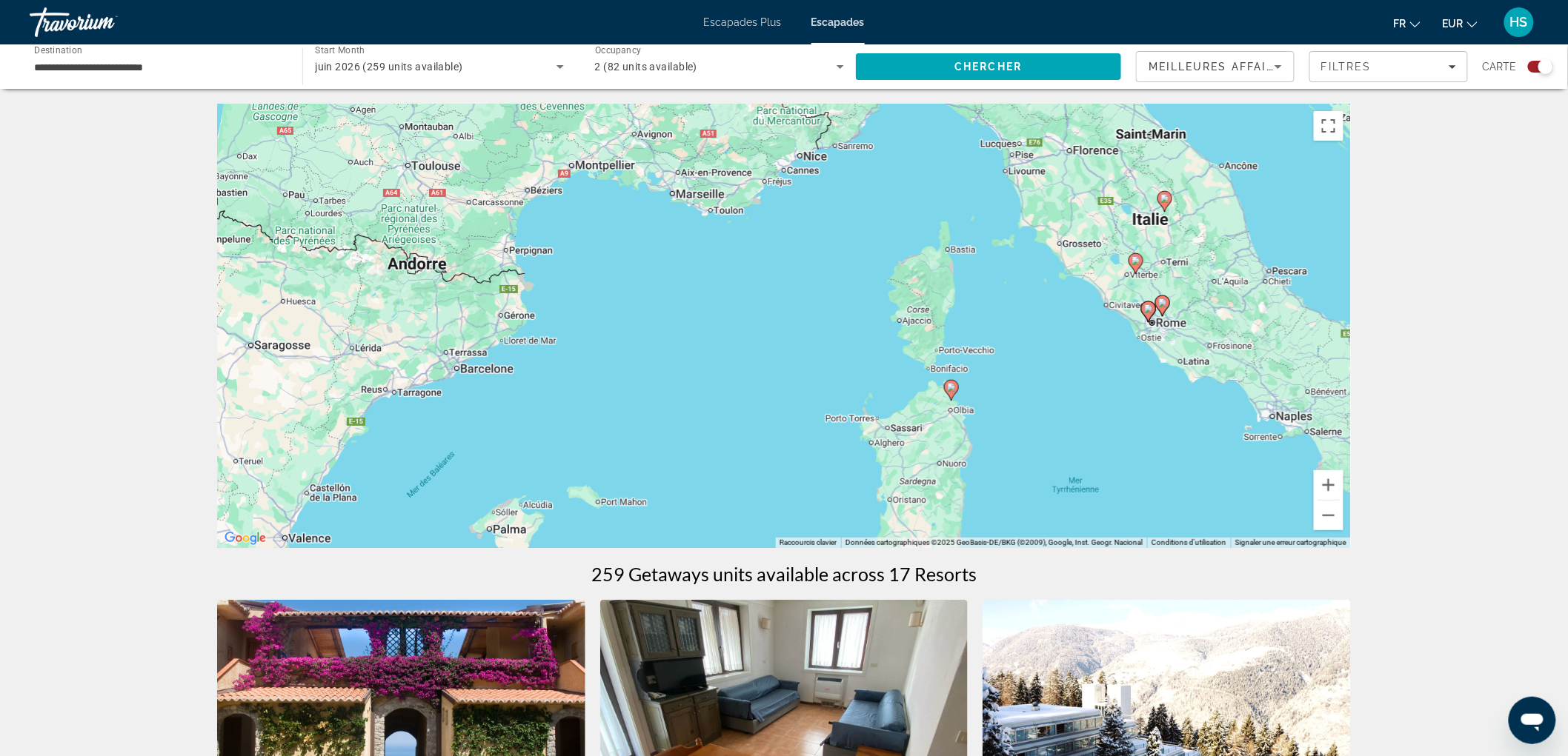
click at [501, 63] on div "juin 2026 (259 units available)" at bounding box center [435, 67] width 241 height 18
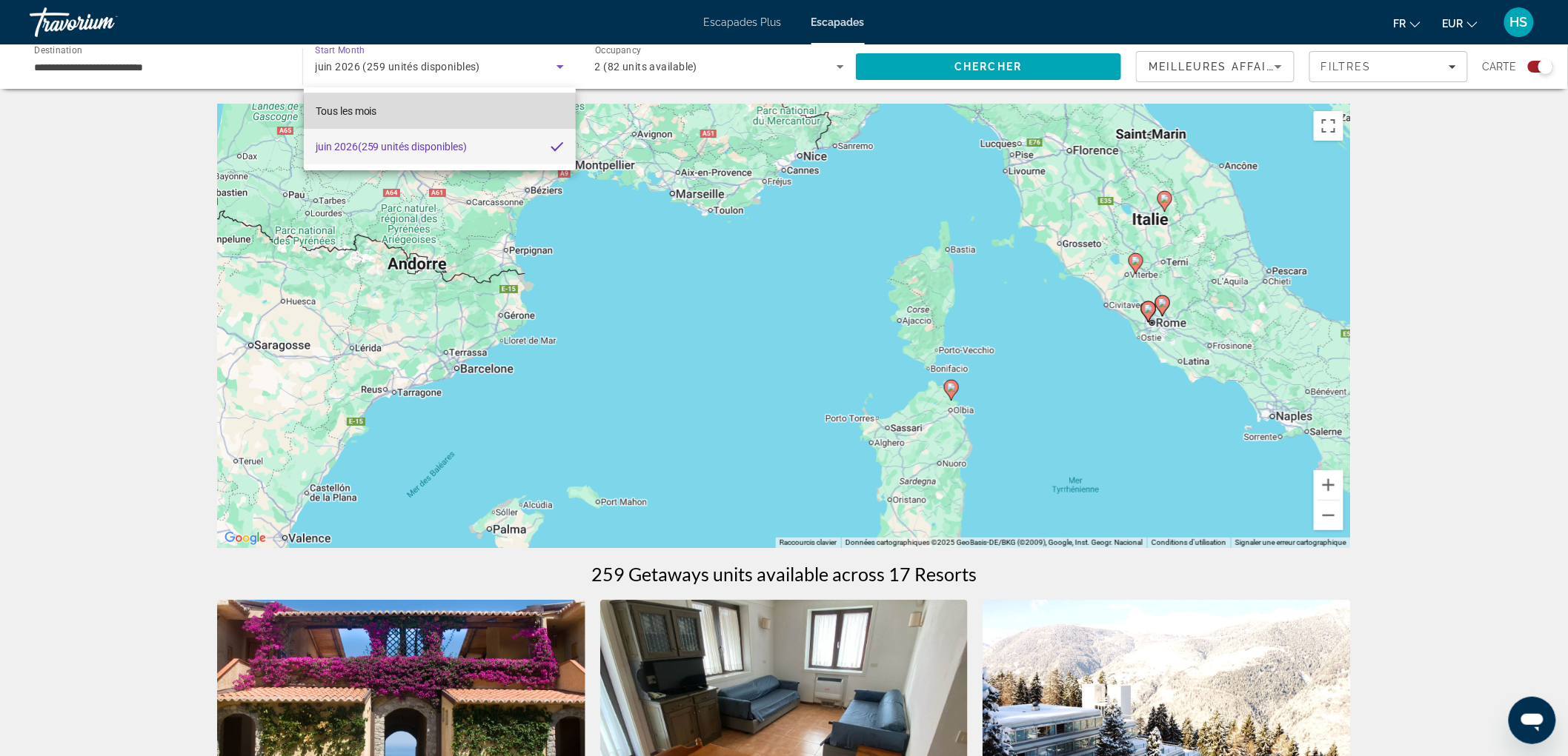
click at [480, 121] on mat-option "Tous les mois" at bounding box center [440, 110] width 272 height 35
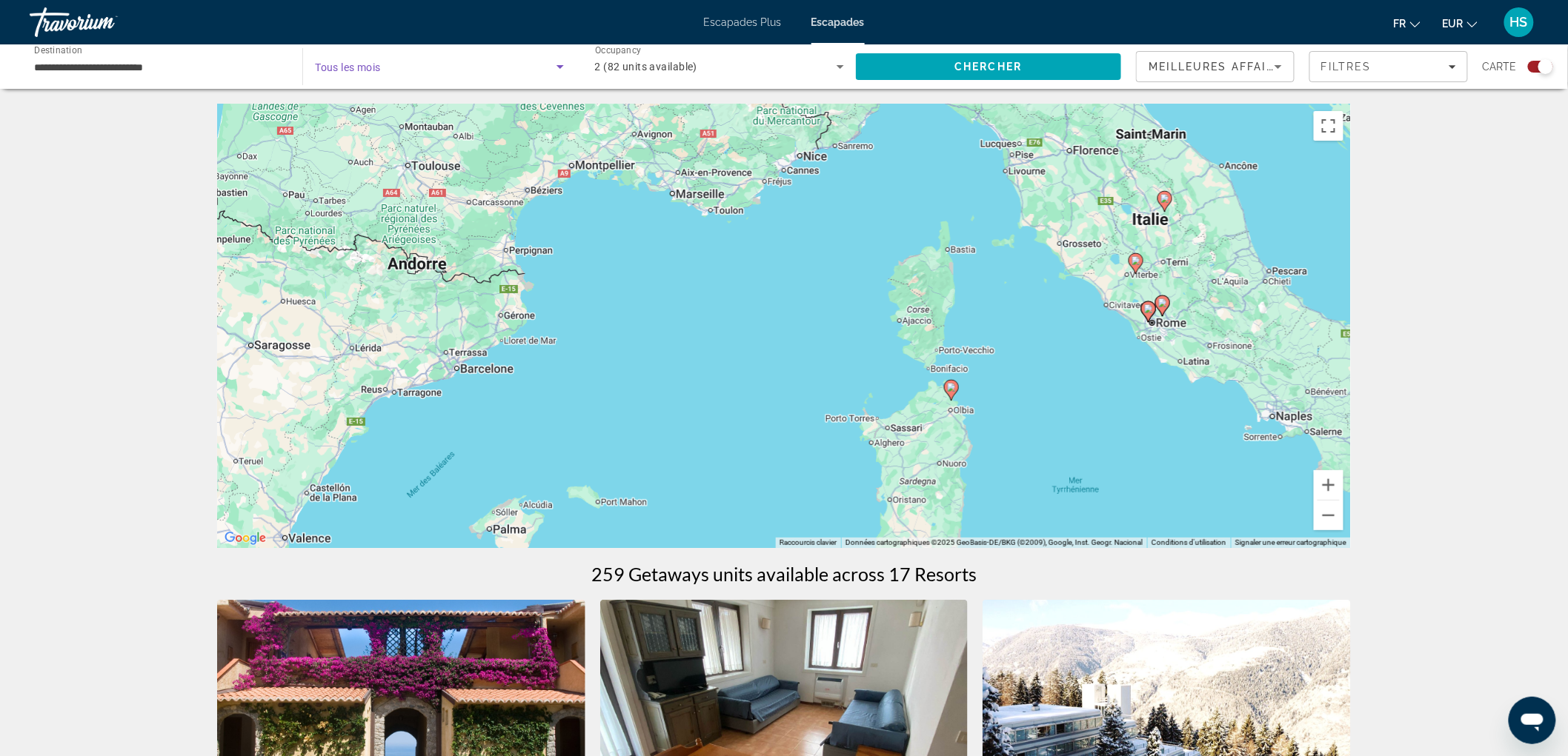
click at [527, 68] on span "Search widget" at bounding box center [435, 67] width 241 height 18
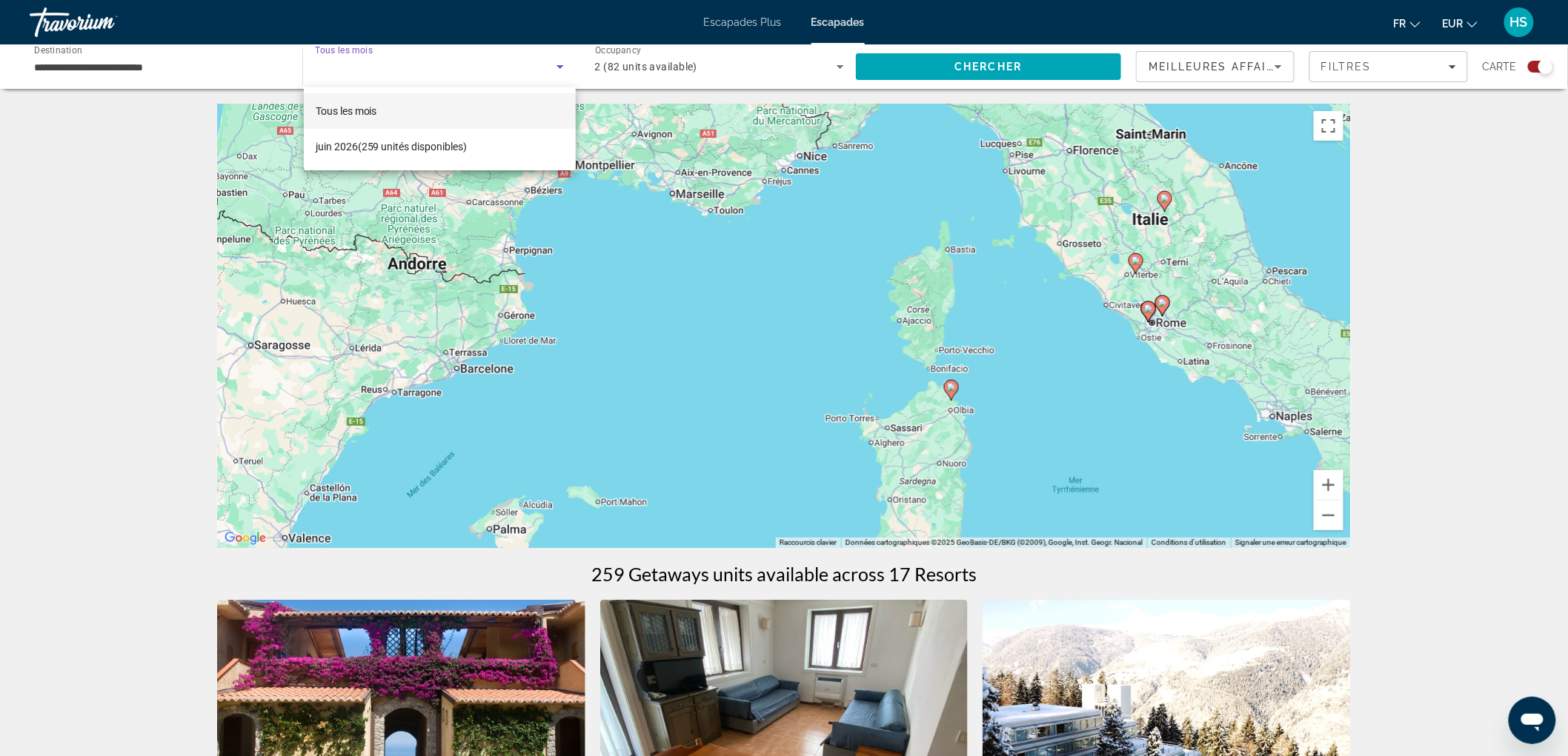
click at [237, 72] on div at bounding box center [784, 378] width 1568 height 756
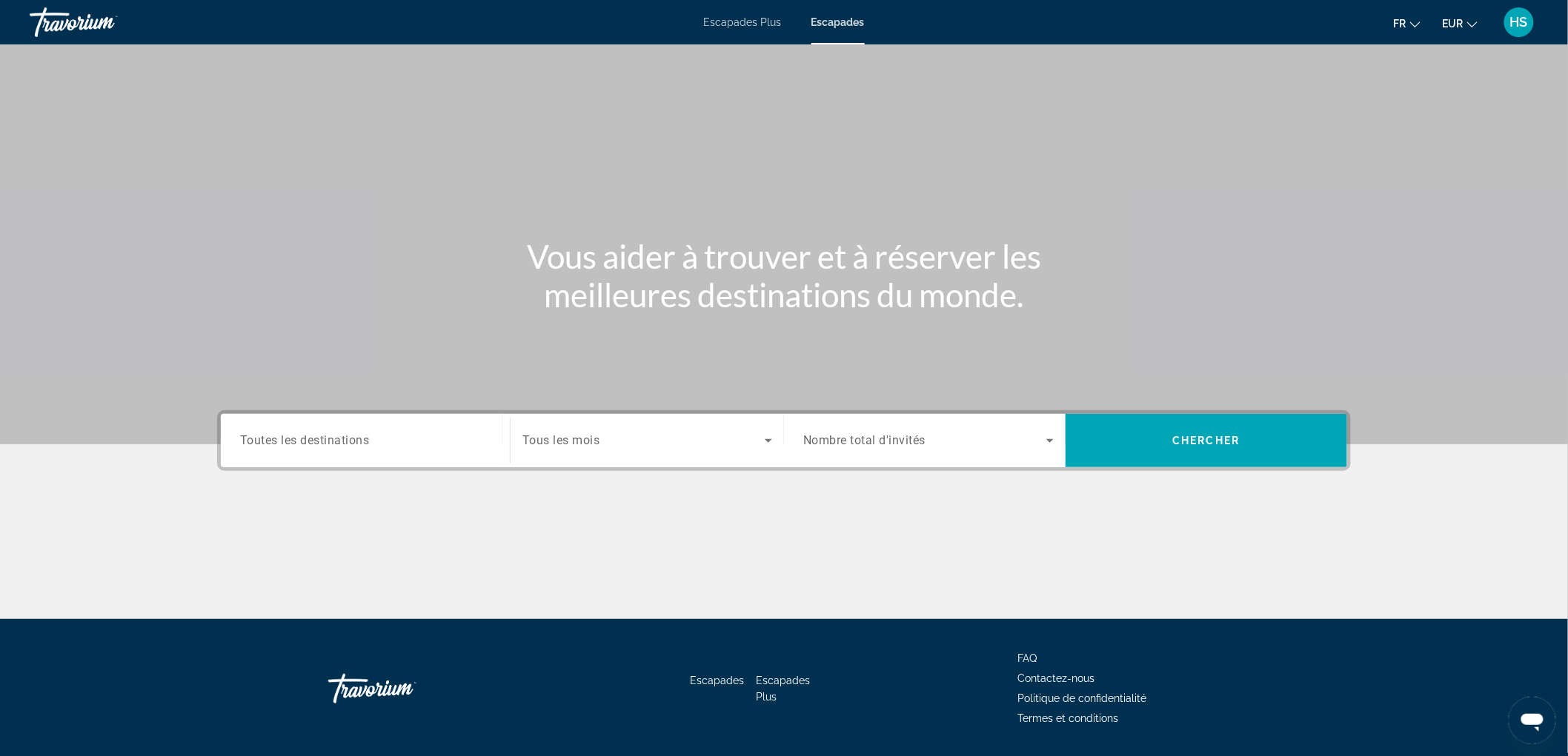
click at [294, 428] on div "Search widget" at bounding box center [365, 440] width 251 height 43
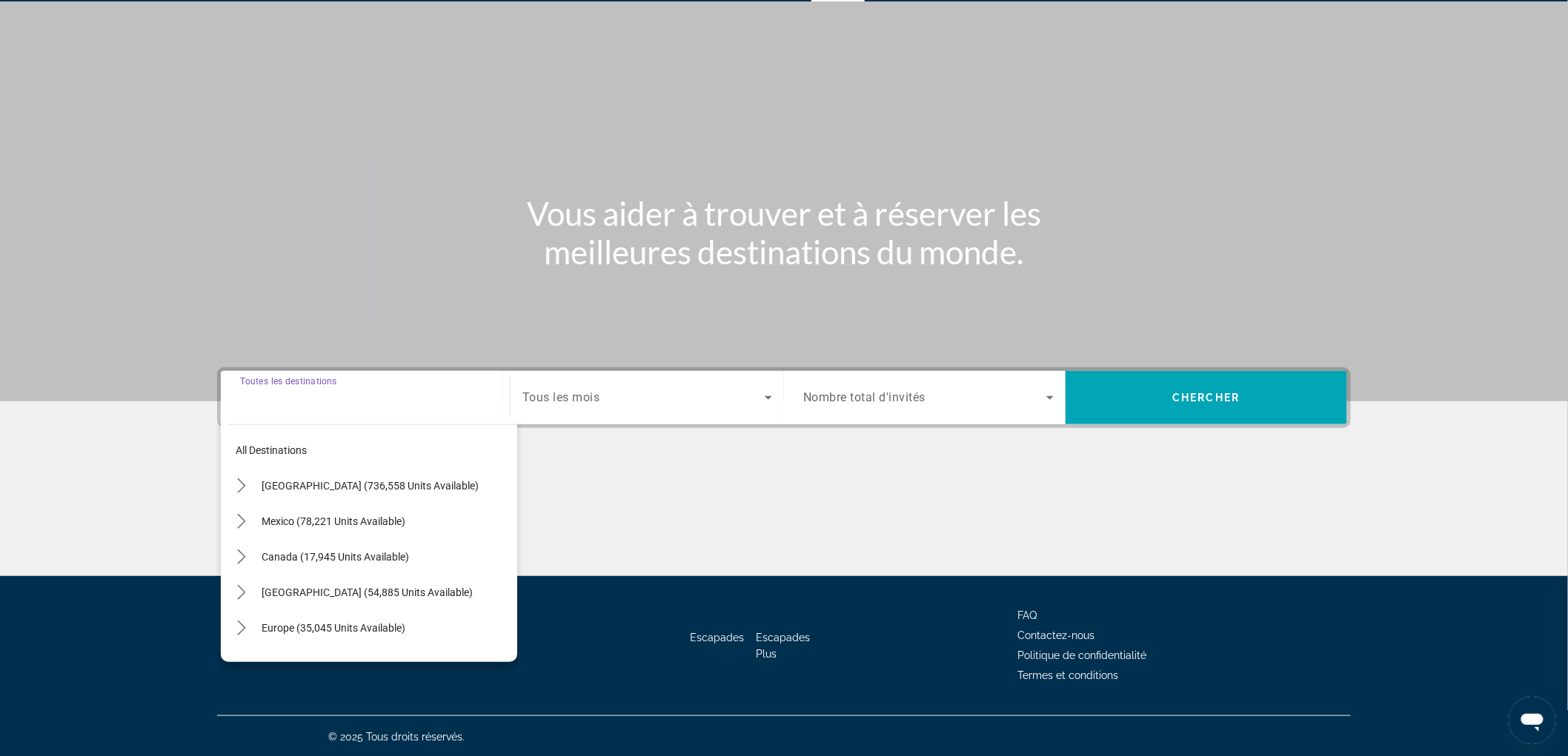
drag, startPoint x: 315, startPoint y: 619, endPoint x: 329, endPoint y: 613, distance: 15.2
click at [315, 622] on span "Europe (35,045 units available)" at bounding box center [333, 628] width 144 height 12
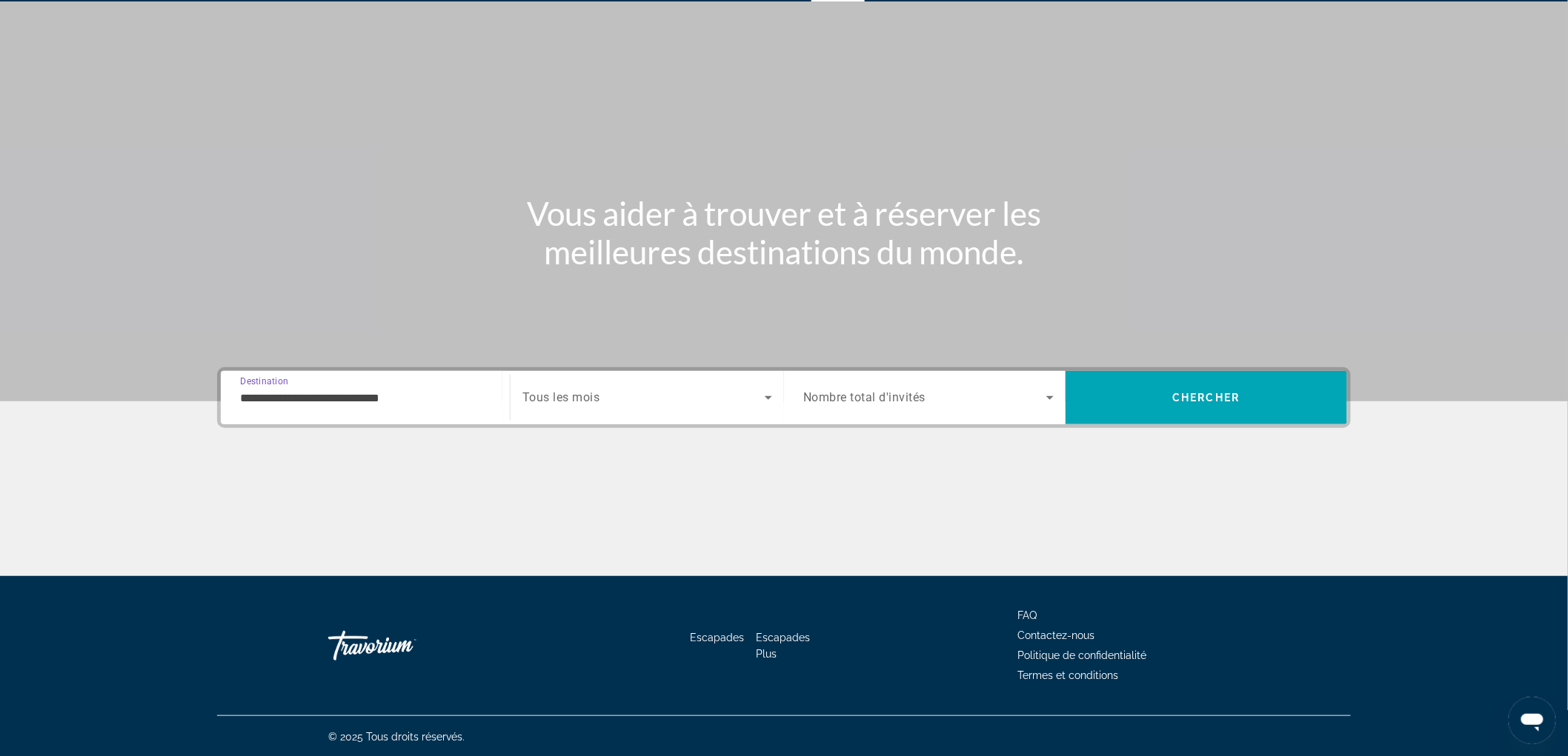
click at [606, 391] on span "Search widget" at bounding box center [643, 398] width 242 height 18
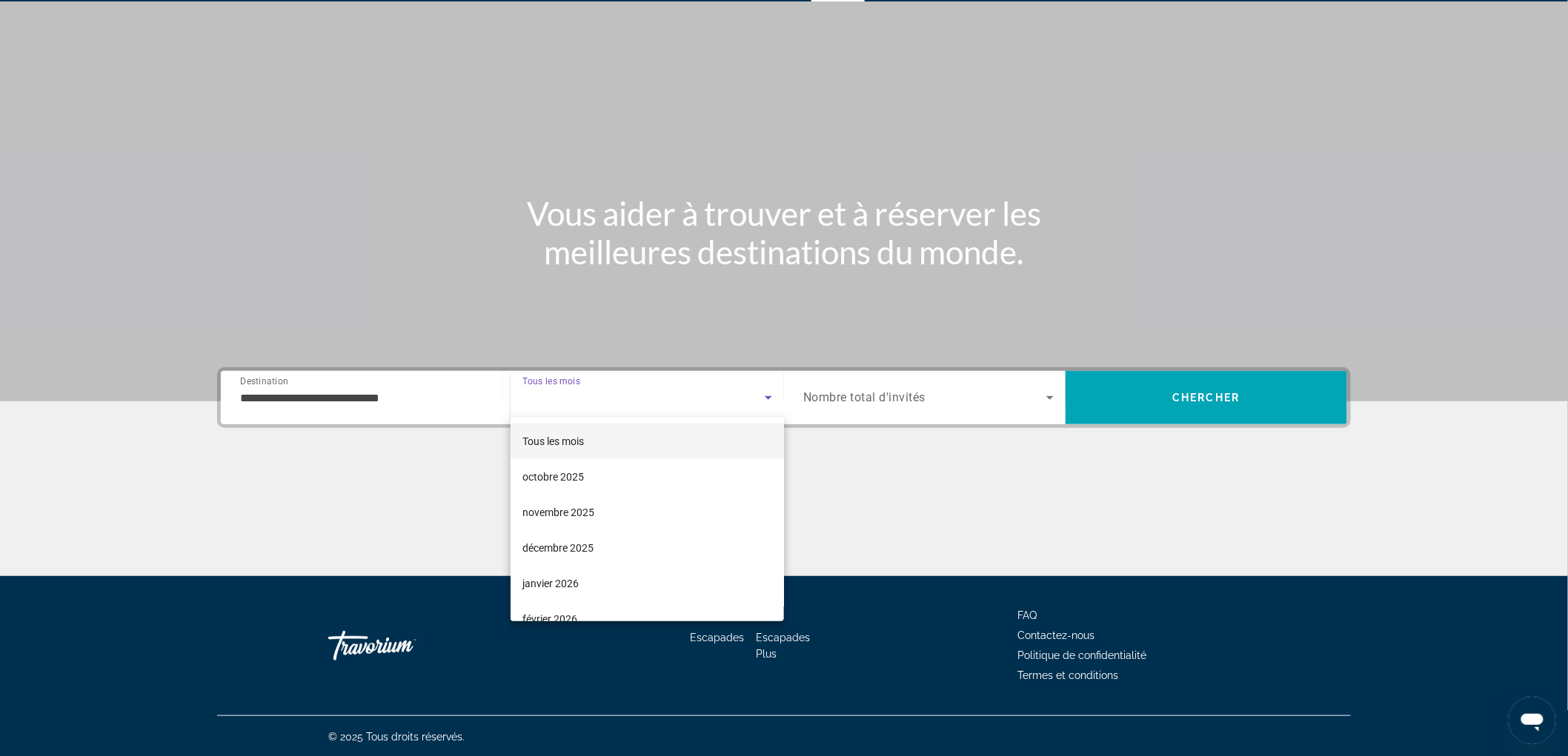
click at [415, 405] on div at bounding box center [784, 378] width 1568 height 756
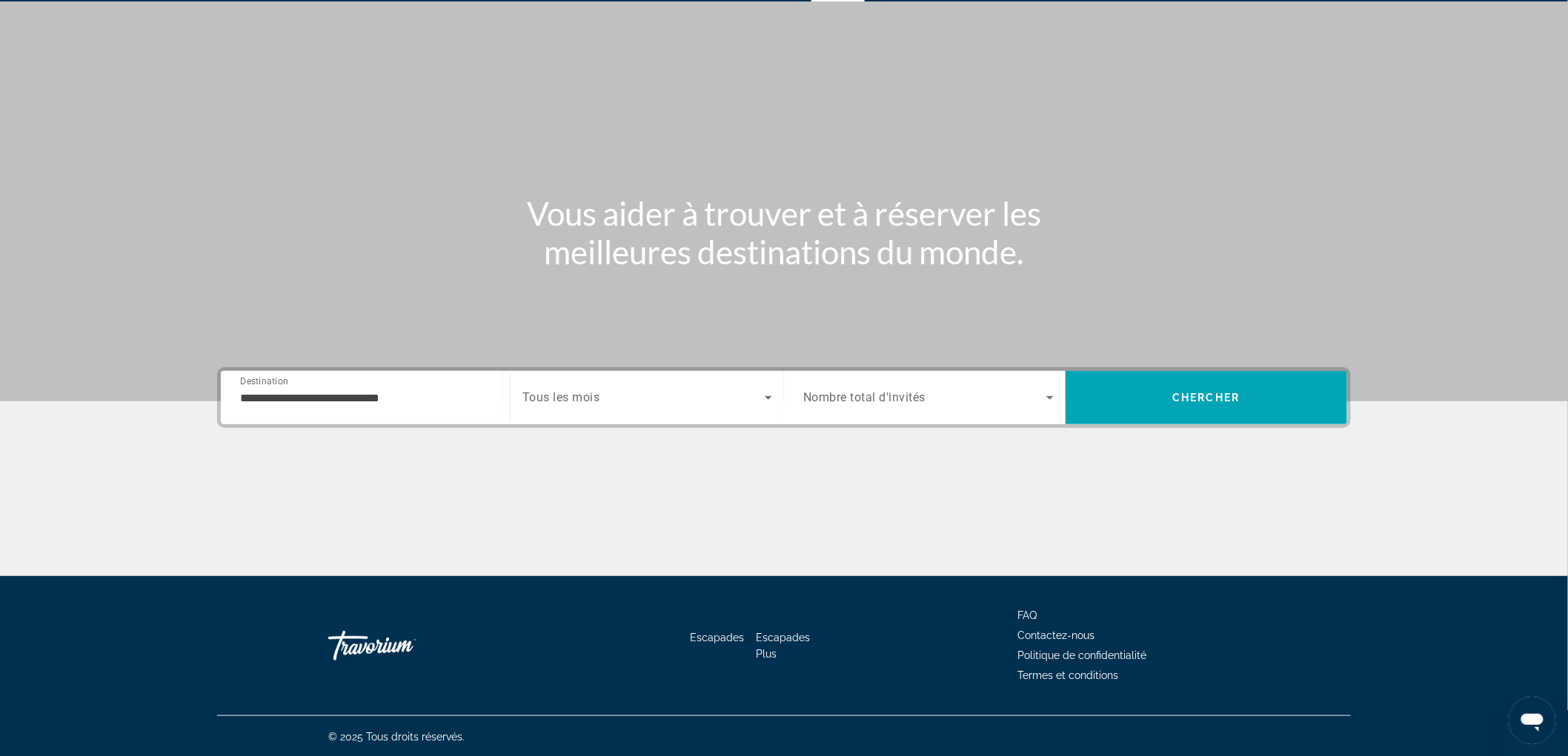
click at [394, 406] on div "**********" at bounding box center [365, 398] width 251 height 43
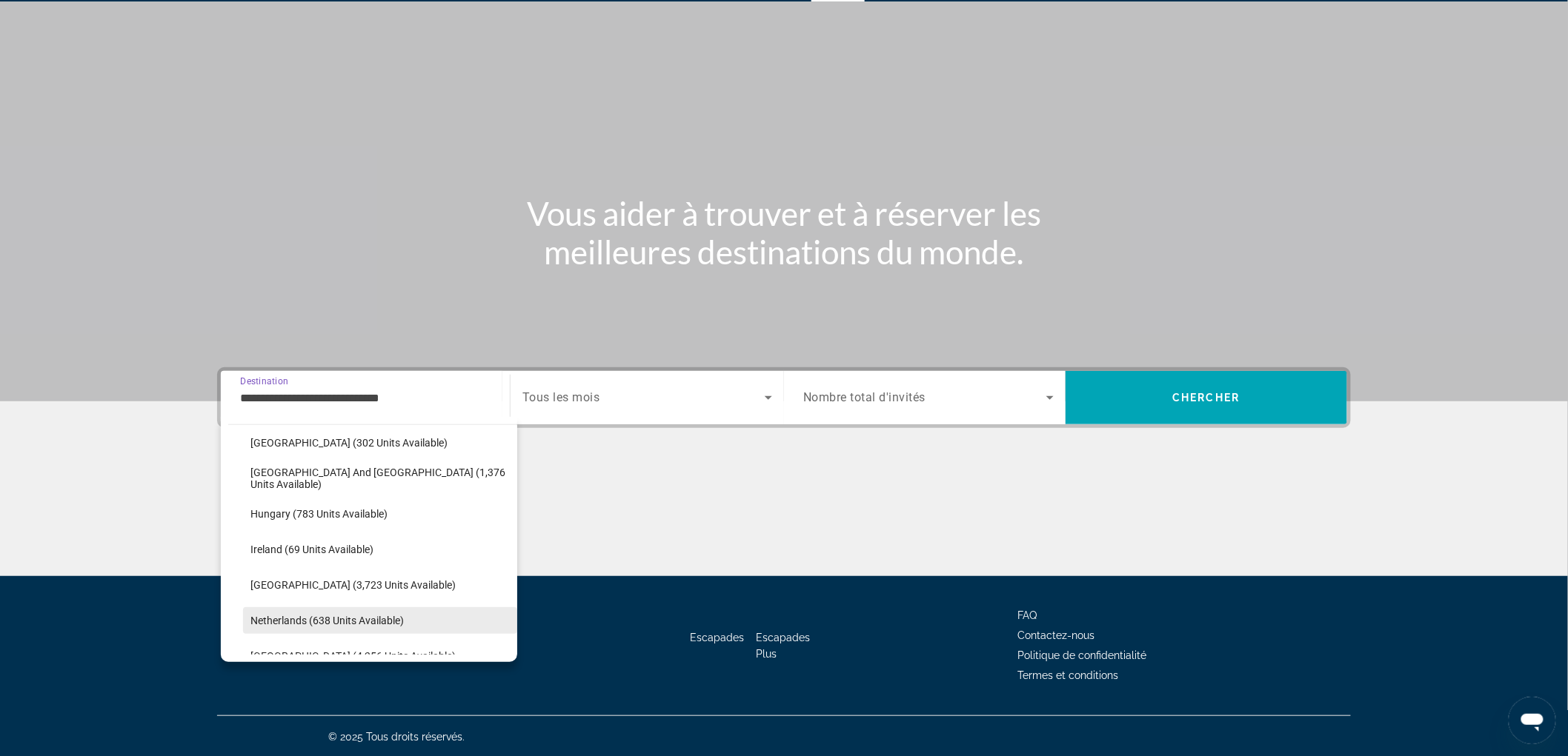
scroll to position [499, 0]
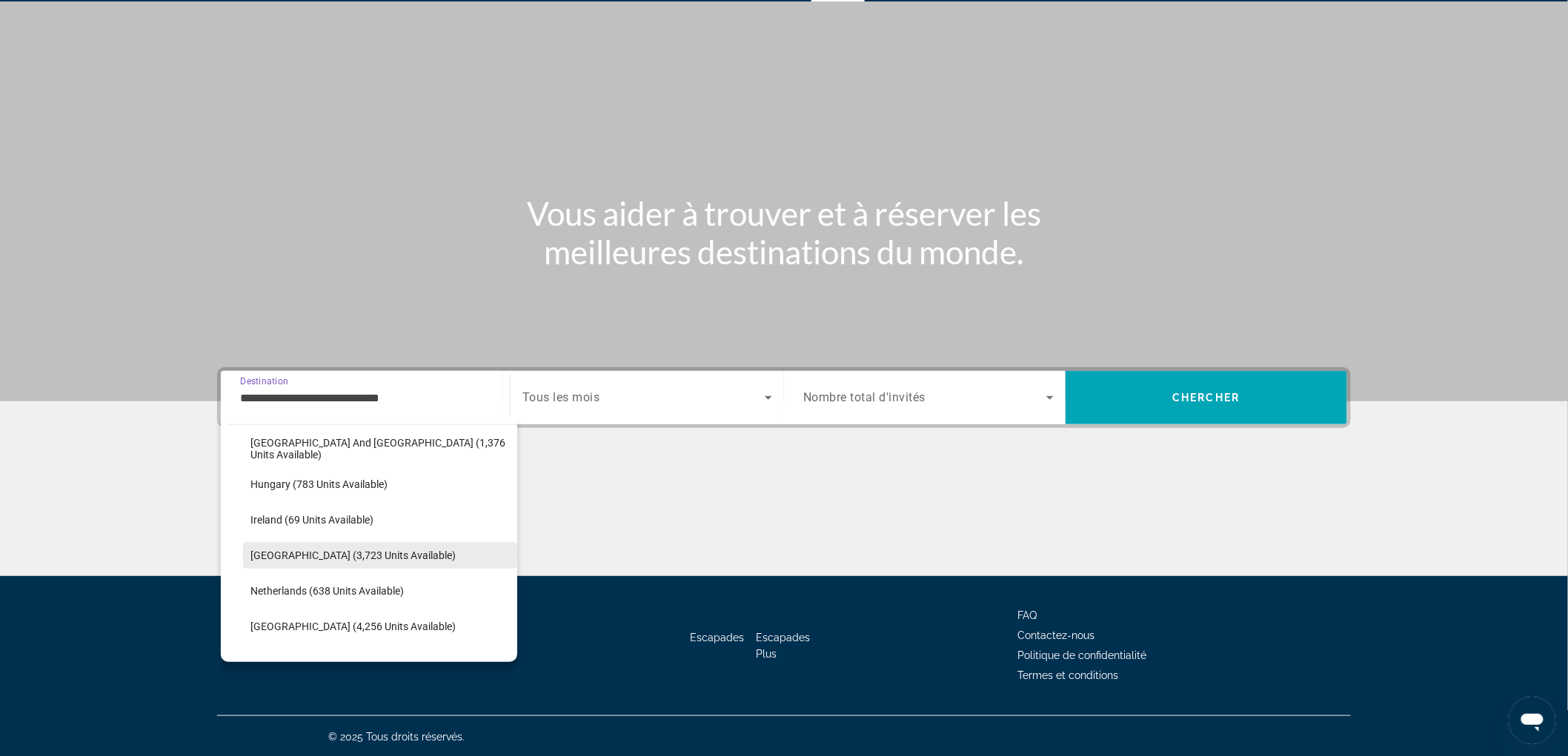
click at [337, 550] on span "[GEOGRAPHIC_DATA] (3,723 units available)" at bounding box center [353, 555] width 205 height 12
type input "**********"
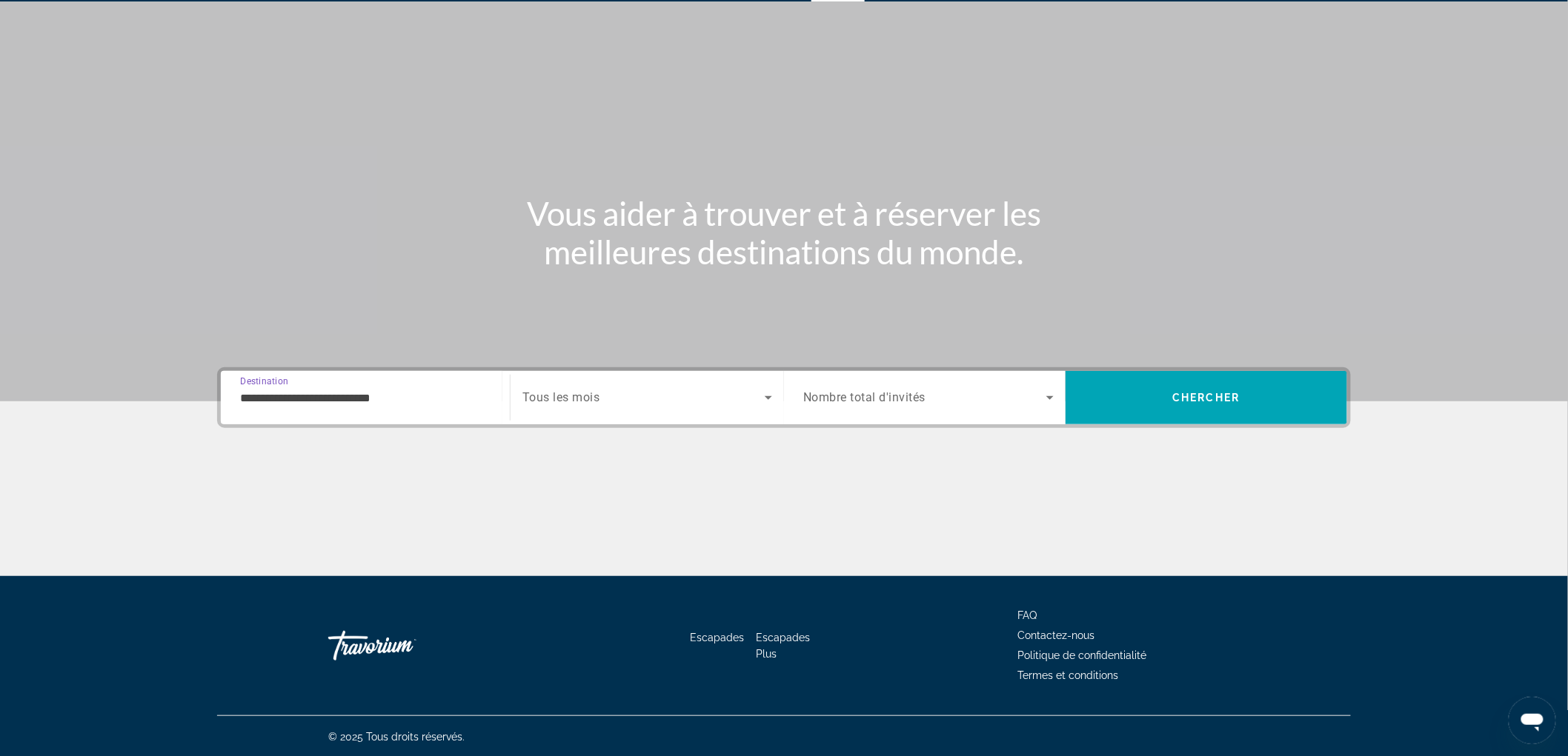
click at [582, 395] on span "Tous les mois" at bounding box center [561, 398] width 78 height 14
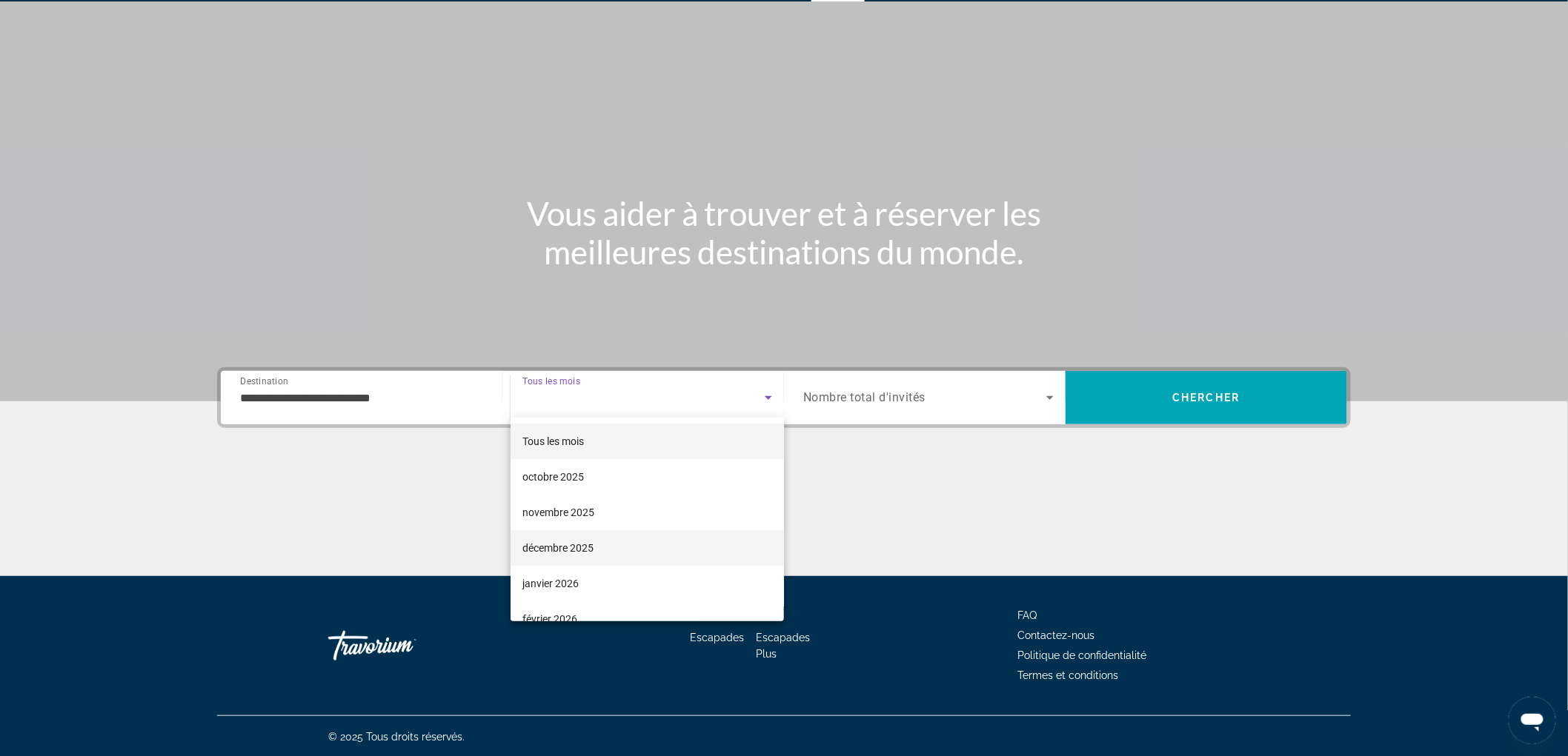
scroll to position [247, 0]
click at [608, 545] on mat-option "juillet 2026" at bounding box center [647, 550] width 273 height 35
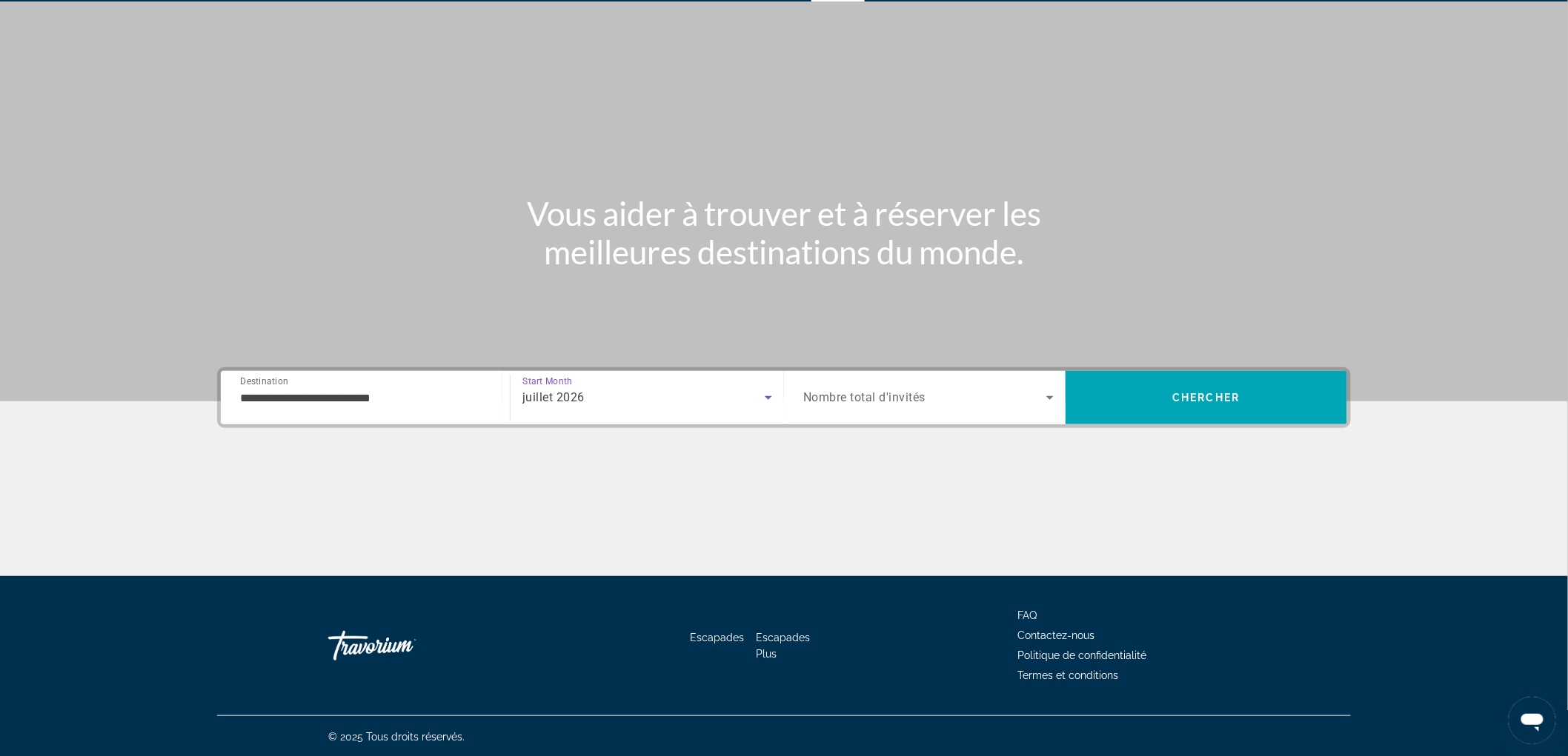
click at [871, 411] on div "Search widget" at bounding box center [928, 398] width 251 height 42
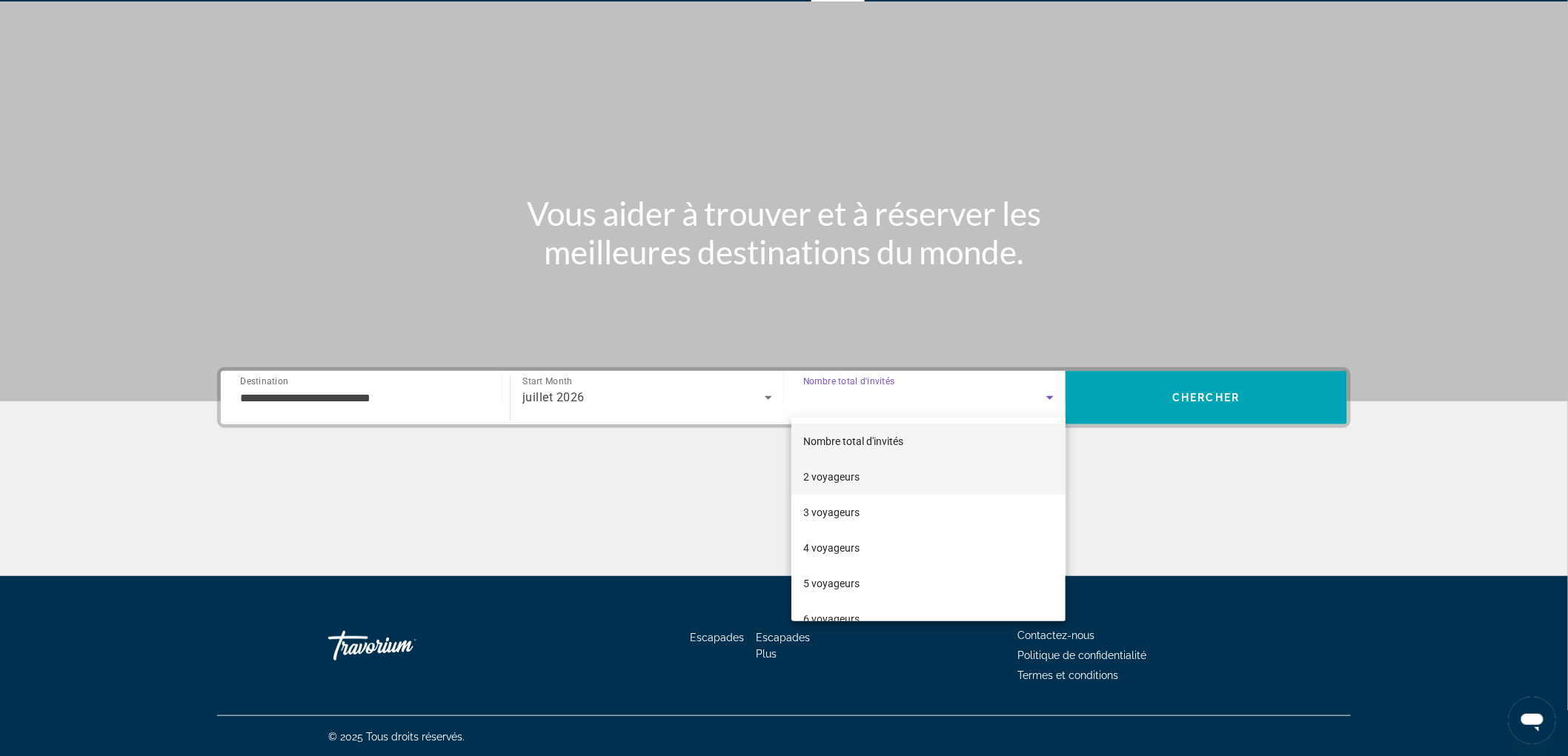
click at [872, 483] on mat-option "2 voyageurs" at bounding box center [928, 477] width 274 height 35
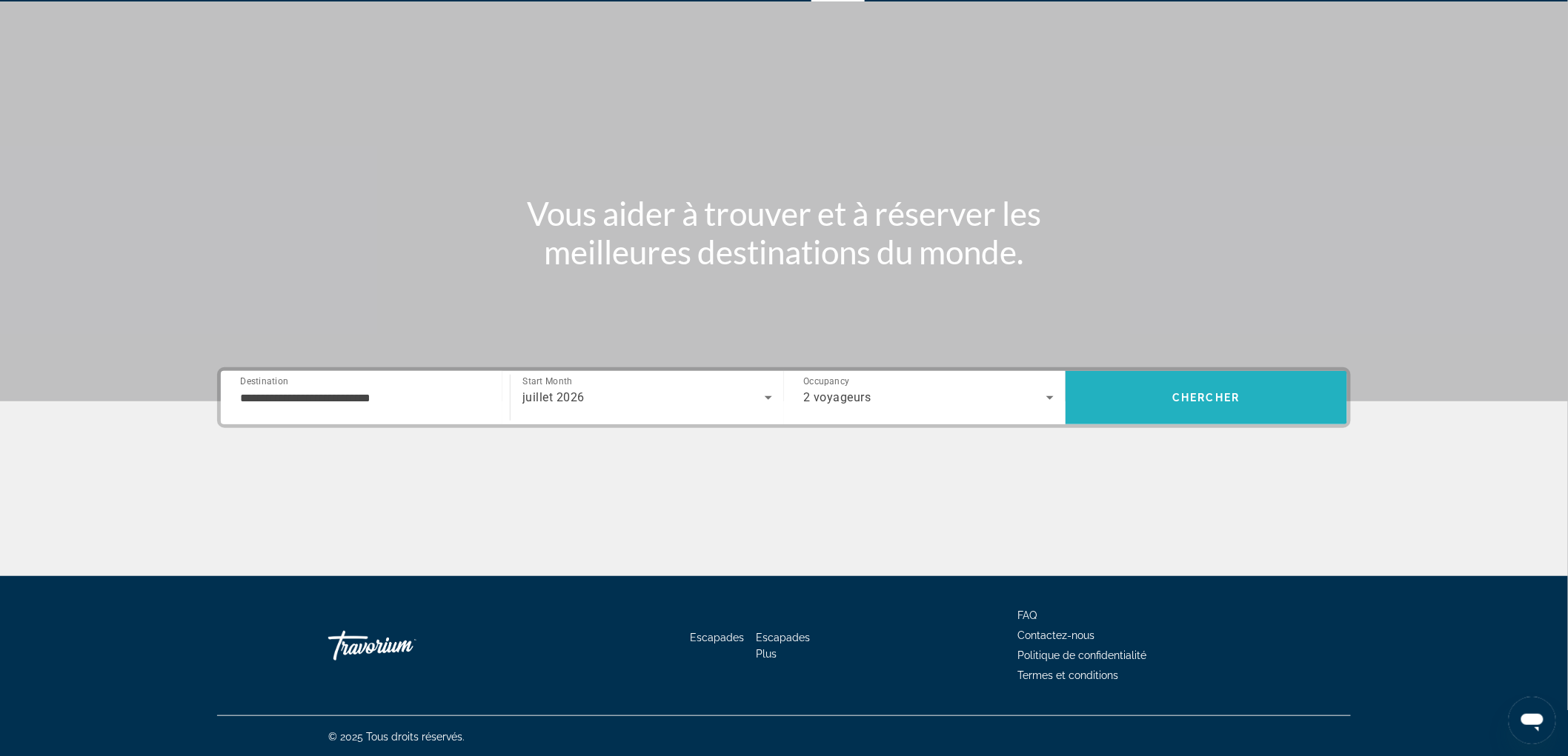
click at [1221, 396] on span "Chercher" at bounding box center [1206, 397] width 68 height 12
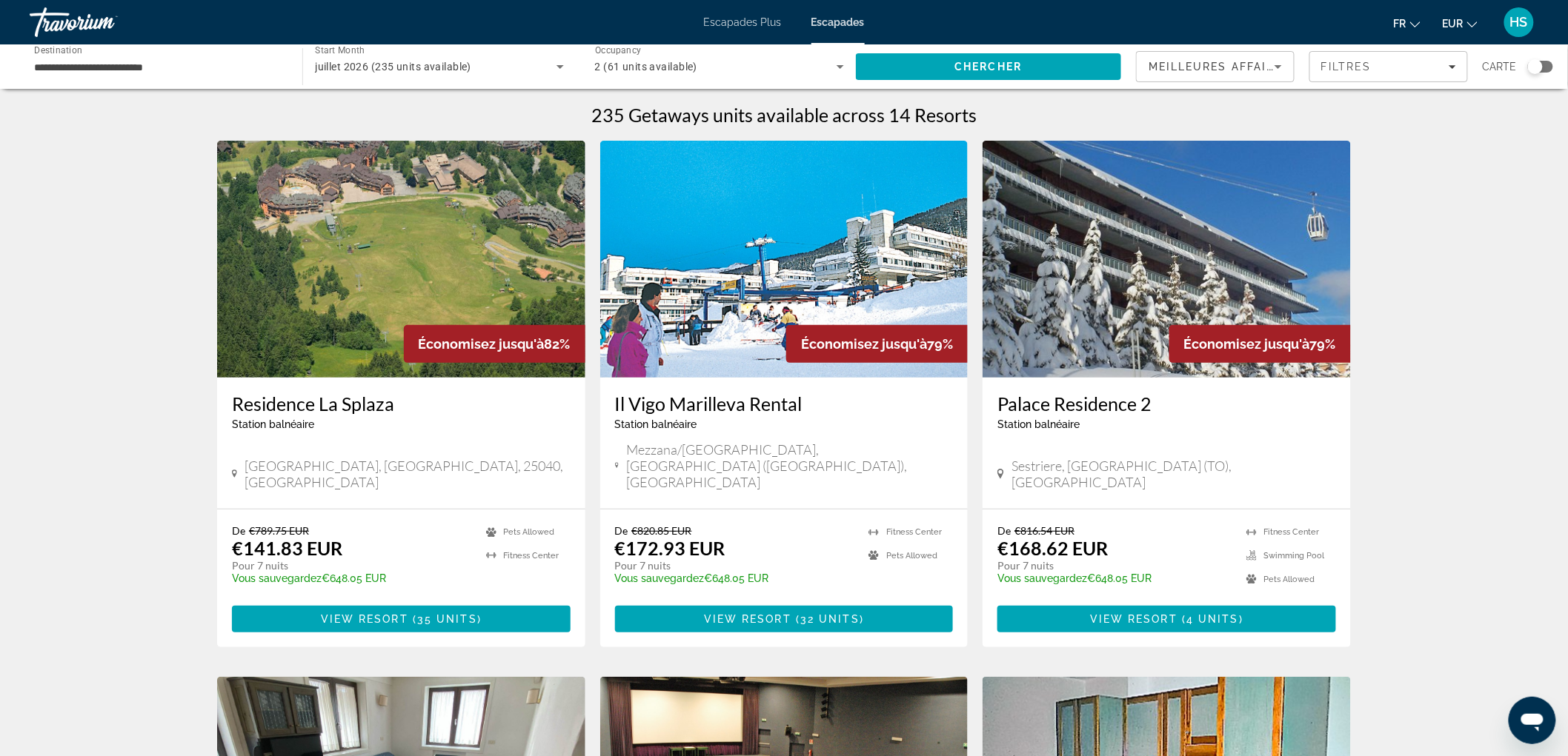
click at [1534, 62] on div "Search widget" at bounding box center [1535, 67] width 14 height 14
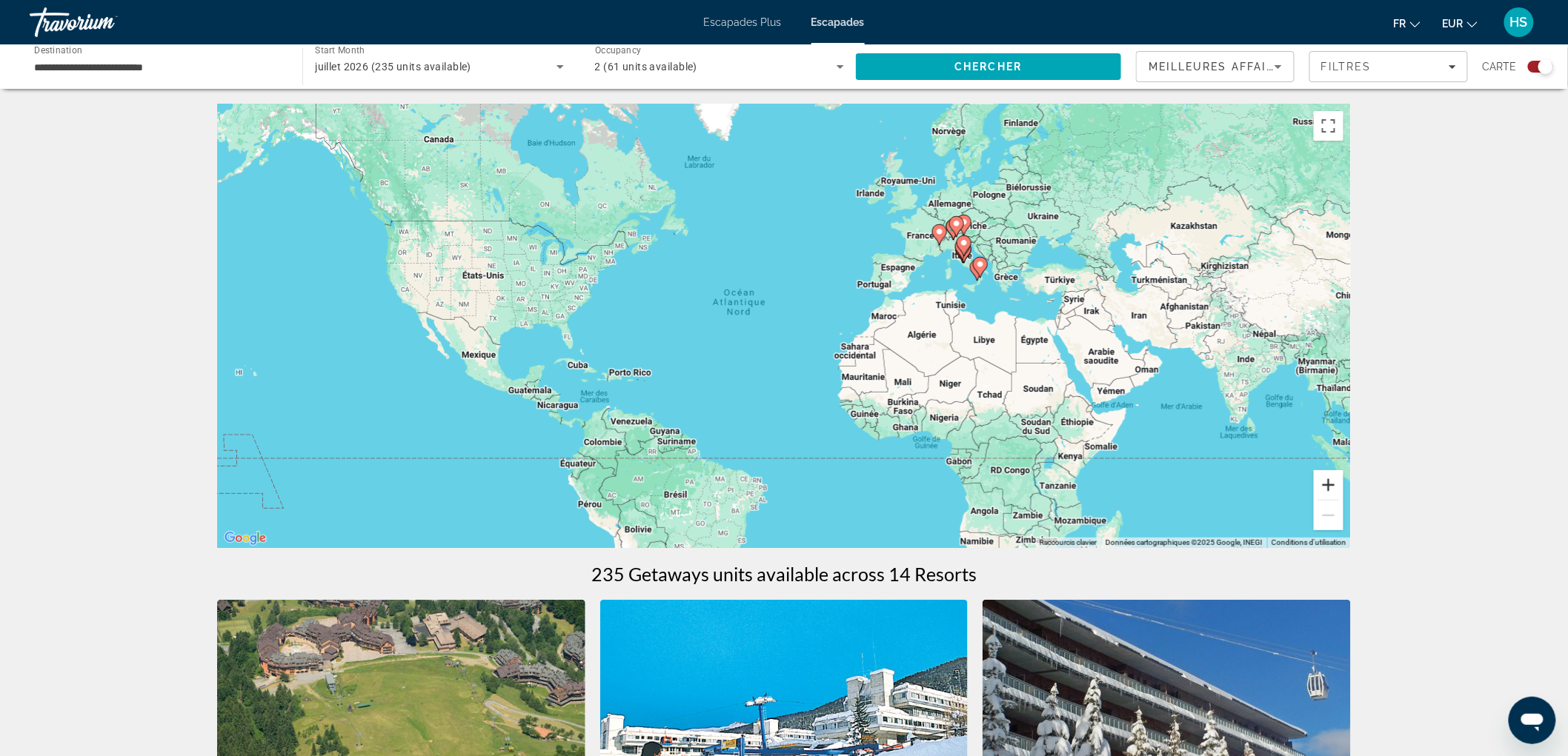
click at [1335, 489] on button "Zoom avant" at bounding box center [1328, 485] width 30 height 30
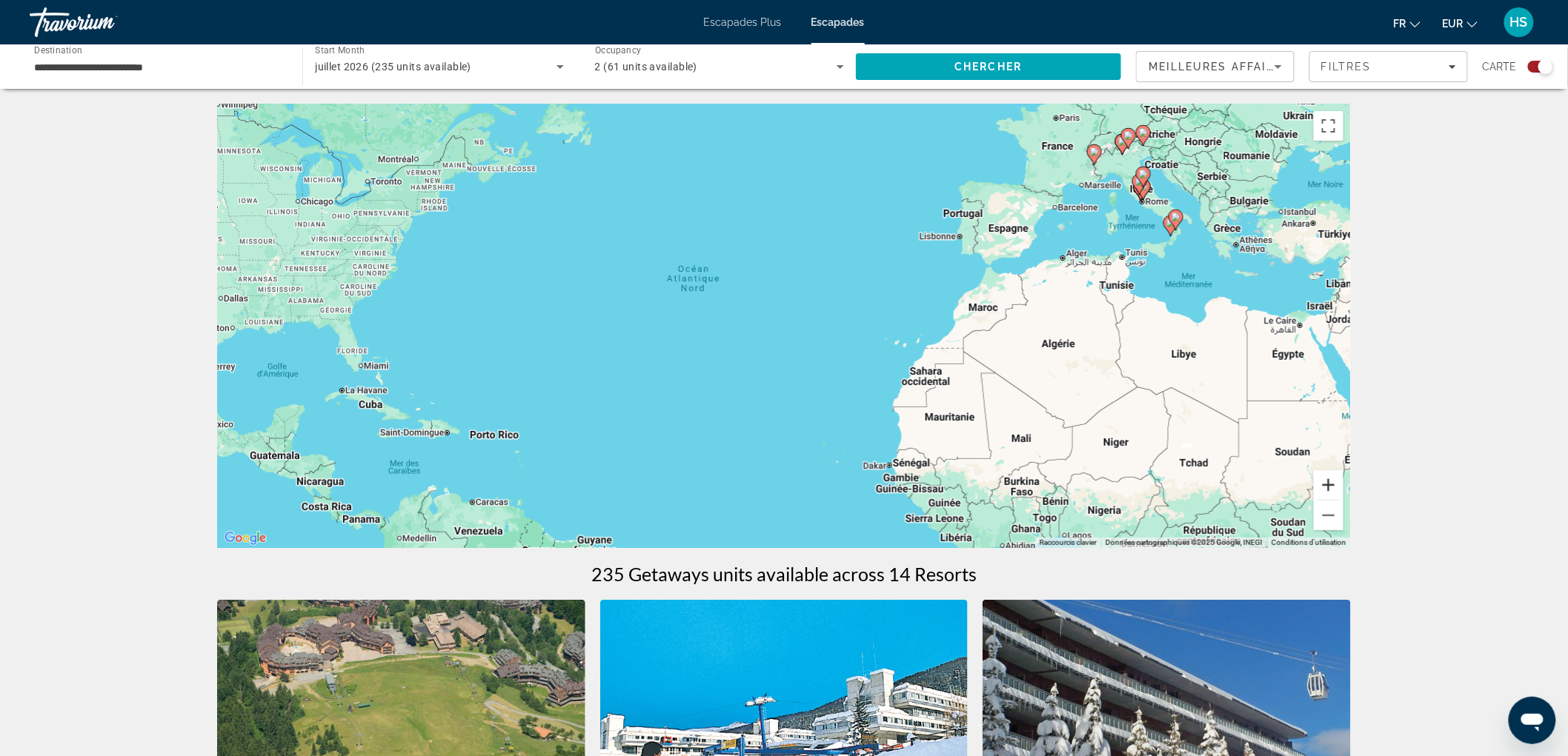
click at [1335, 489] on button "Zoom avant" at bounding box center [1328, 485] width 30 height 30
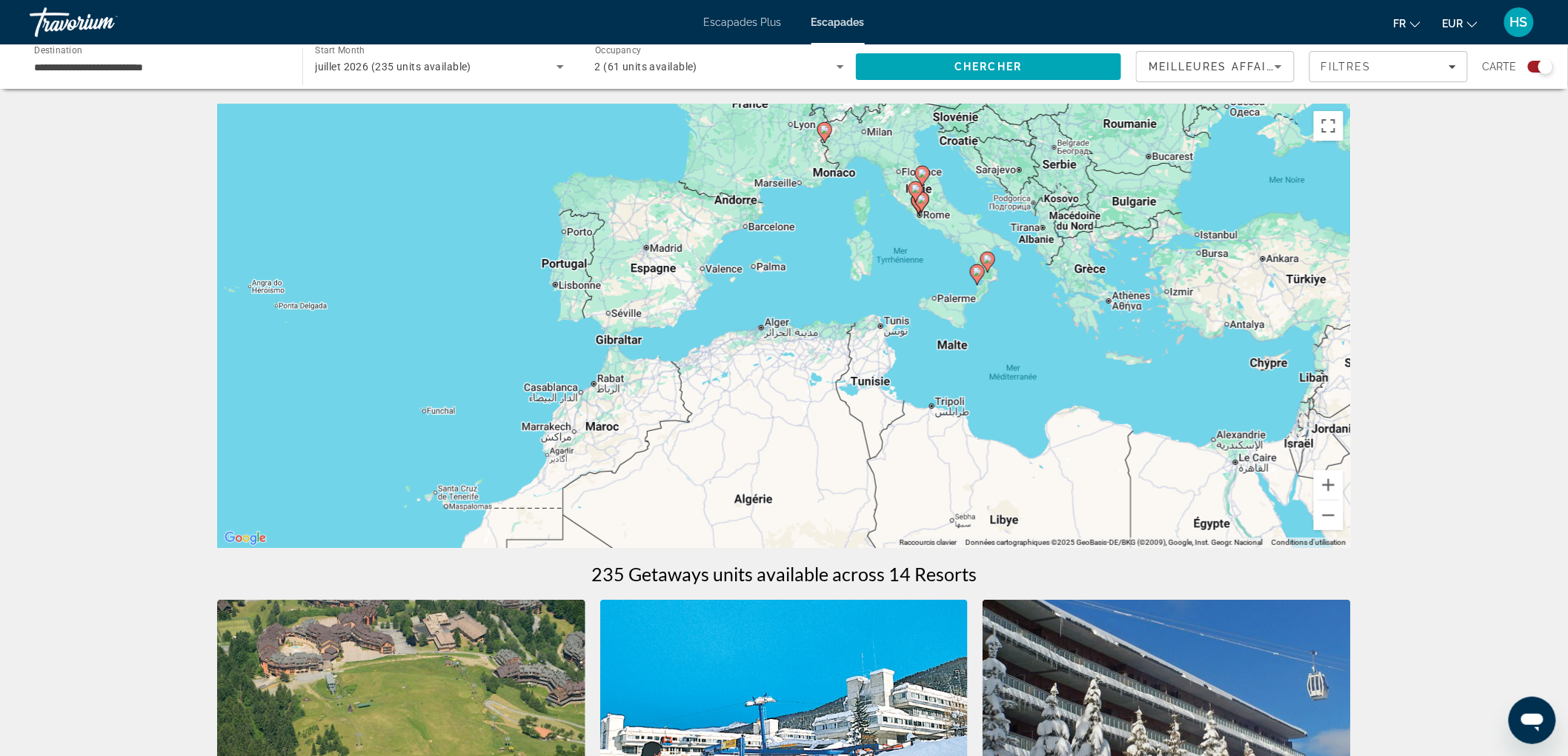
drag, startPoint x: 1217, startPoint y: 341, endPoint x: 670, endPoint y: 493, distance: 567.7
click at [624, 480] on div "Pour activer le glissement avec le clavier, appuyez sur Alt+Entrée. Une fois ce…" at bounding box center [784, 326] width 1134 height 444
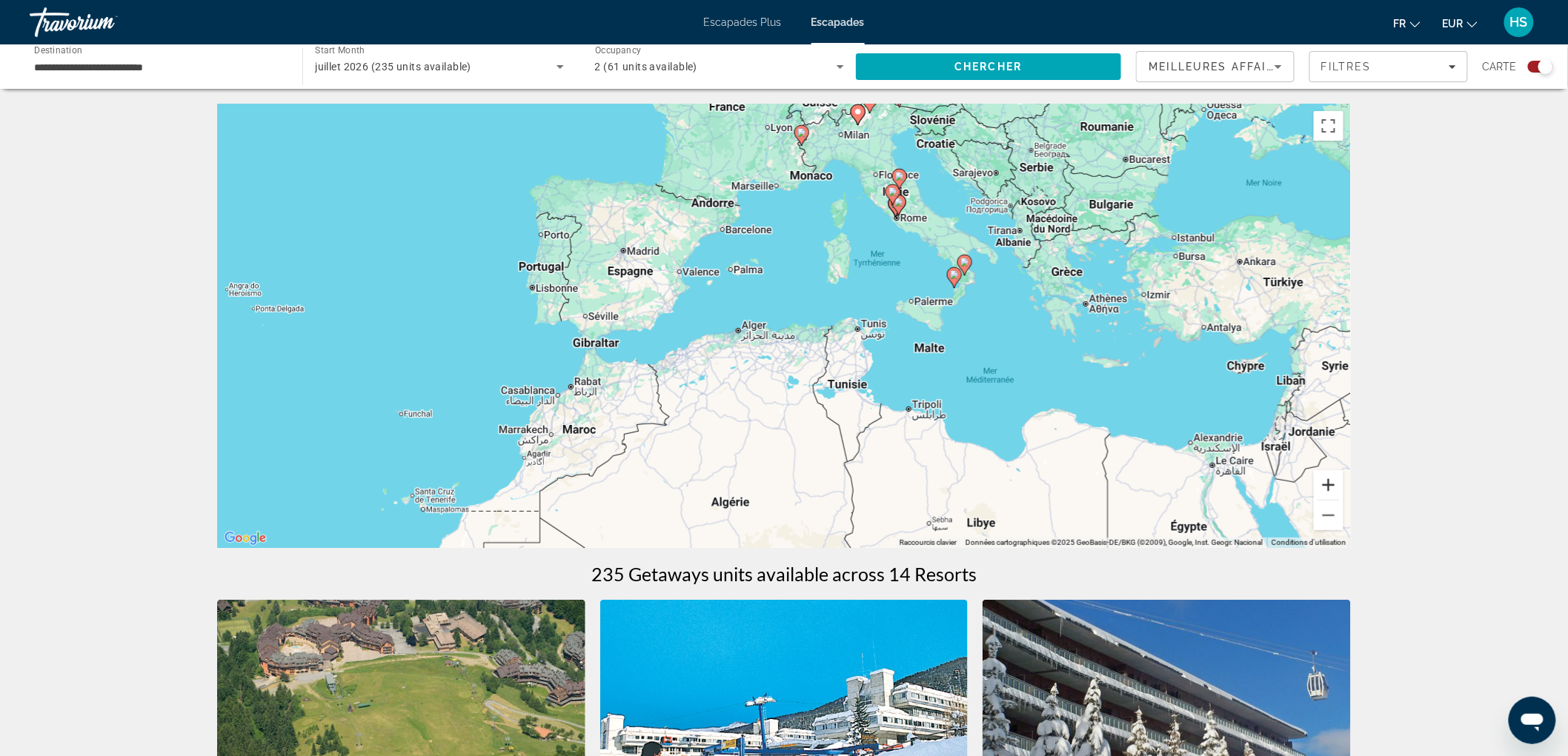
click at [1337, 486] on button "Zoom avant" at bounding box center [1328, 485] width 30 height 30
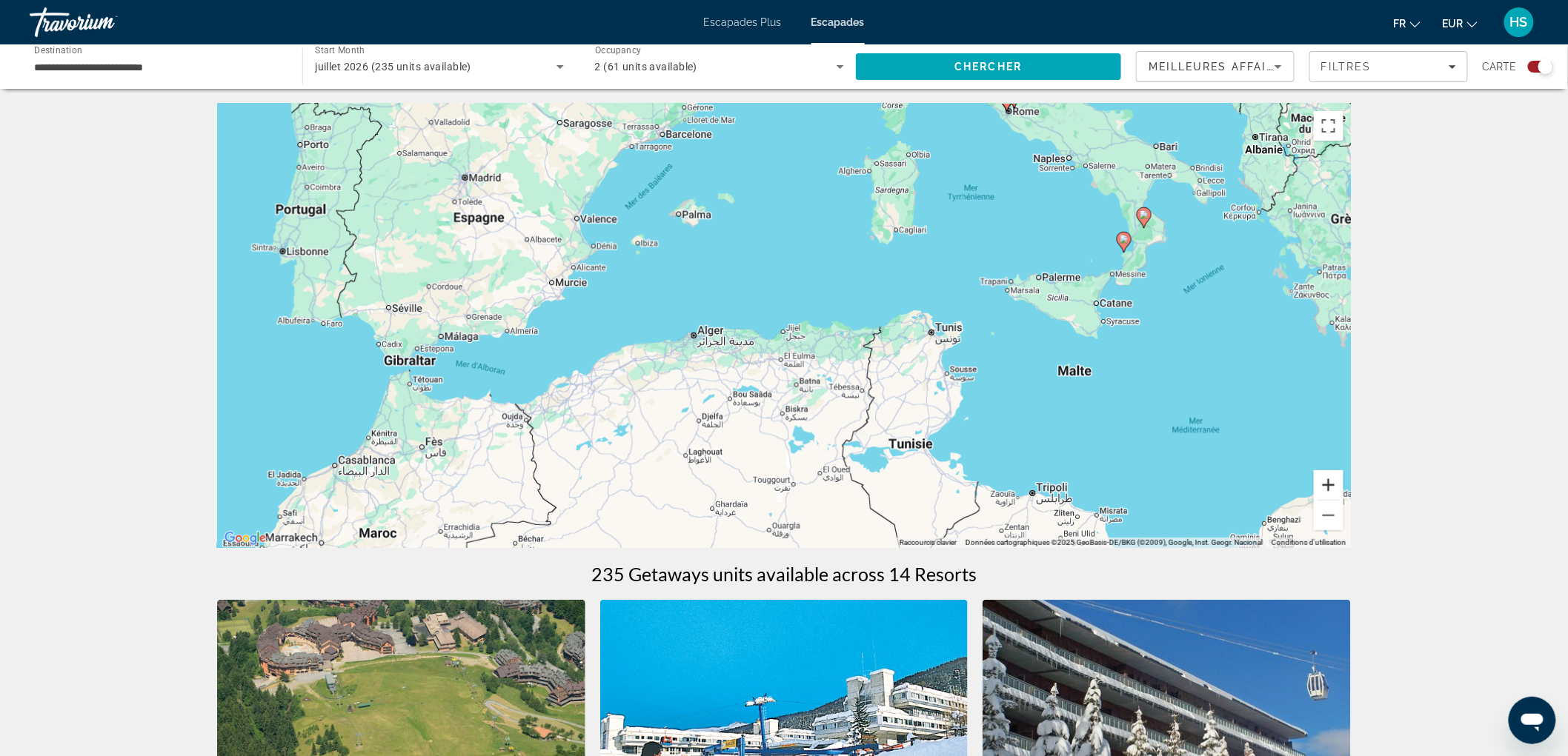
click at [1337, 486] on button "Zoom avant" at bounding box center [1328, 485] width 30 height 30
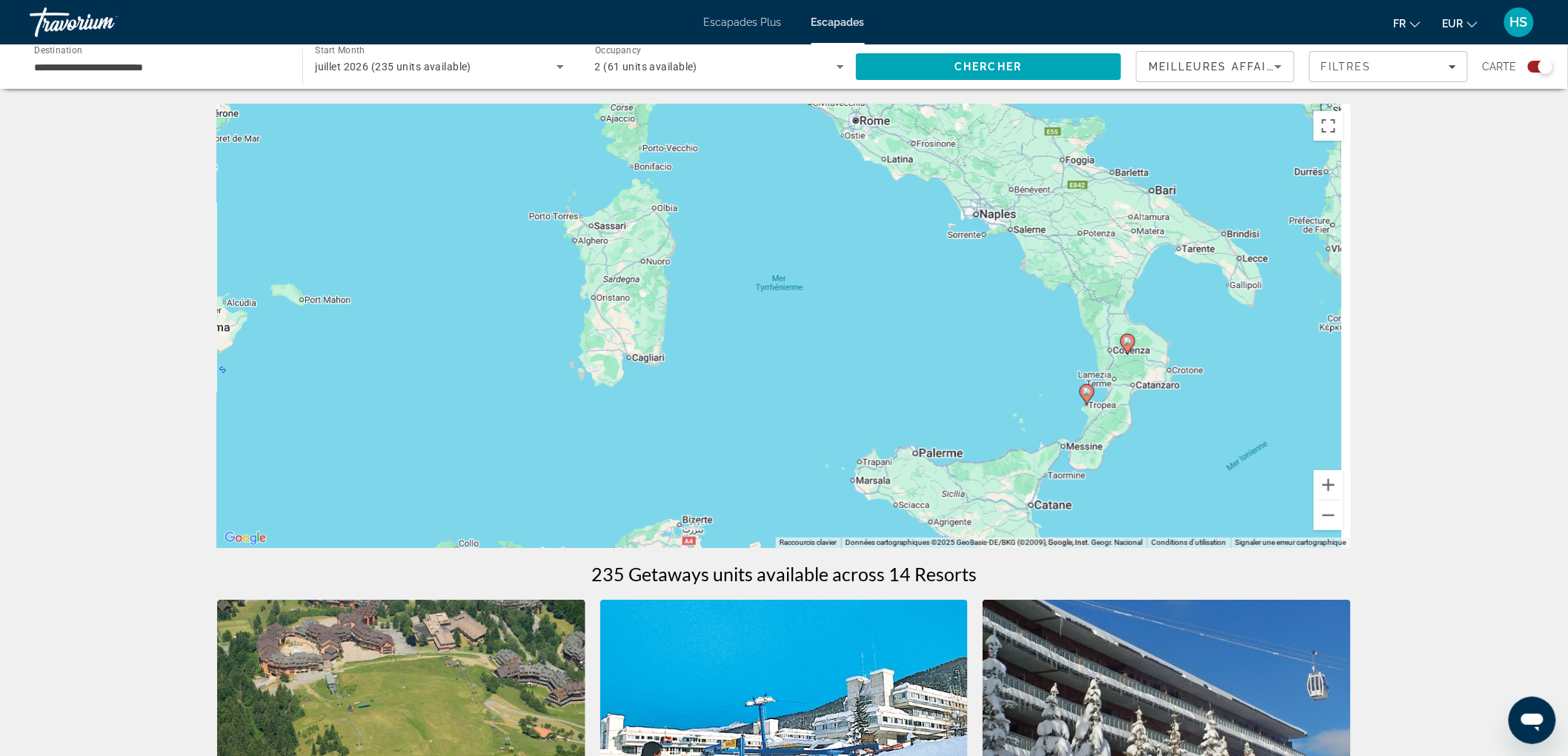
drag, startPoint x: 923, startPoint y: 450, endPoint x: 796, endPoint y: 574, distance: 177.5
